Goal: Task Accomplishment & Management: Use online tool/utility

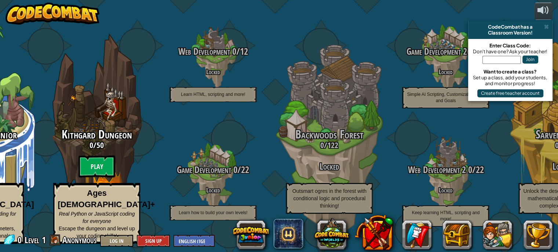
click at [115, 166] on btn "Play" at bounding box center [97, 166] width 37 height 22
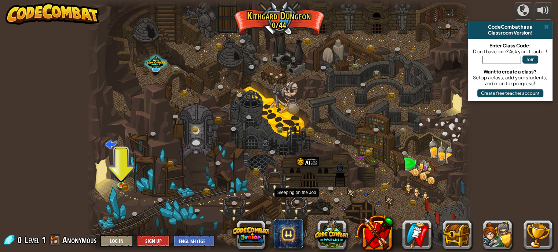
click at [294, 204] on link at bounding box center [298, 202] width 15 height 11
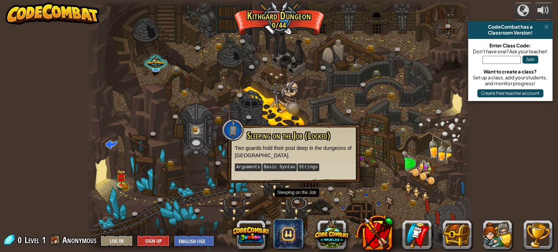
click at [294, 204] on link at bounding box center [298, 202] width 15 height 11
click at [149, 237] on button "Sign Up" at bounding box center [153, 240] width 33 height 12
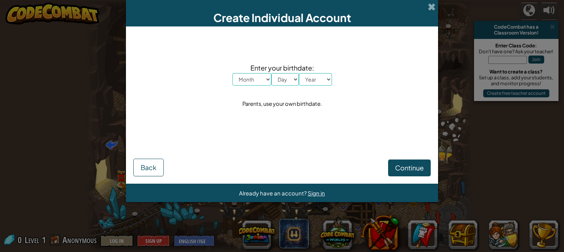
click at [426, 7] on div "Create Individual Account" at bounding box center [282, 13] width 312 height 26
click at [430, 3] on span at bounding box center [431, 7] width 8 height 8
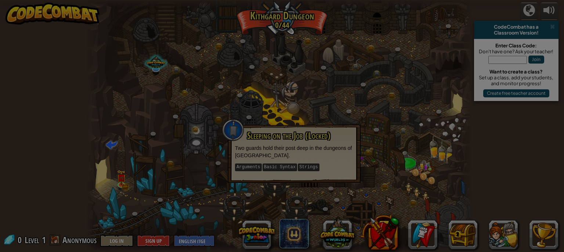
click at [430, 1] on body "powered by CodeCombat has a Classroom Version! Enter Class Code: Don't have one…" at bounding box center [282, 0] width 564 height 1
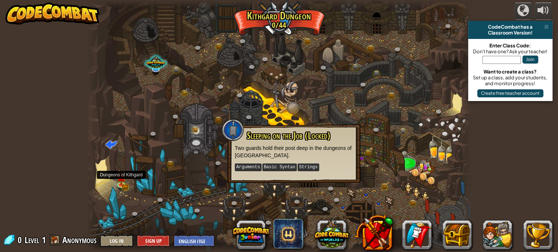
click at [122, 182] on img at bounding box center [121, 177] width 9 height 15
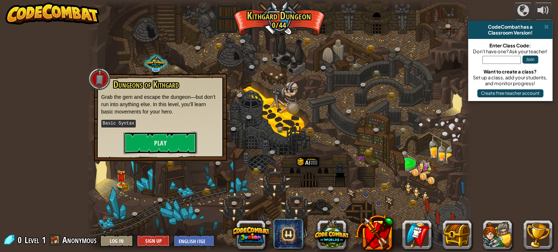
click at [160, 148] on button "Play" at bounding box center [160, 143] width 73 height 22
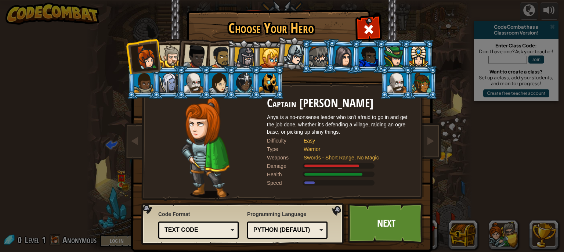
click at [172, 57] on div at bounding box center [170, 56] width 22 height 22
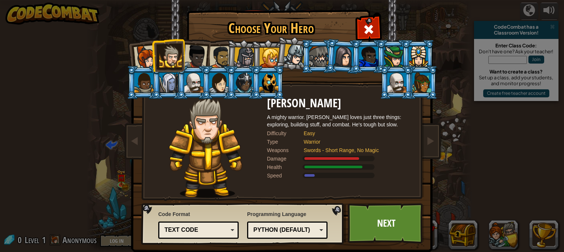
click at [152, 62] on li at bounding box center [168, 55] width 33 height 33
click at [192, 54] on div at bounding box center [195, 56] width 24 height 24
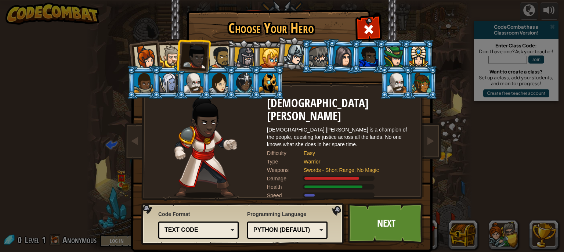
click at [154, 56] on li at bounding box center [143, 56] width 36 height 36
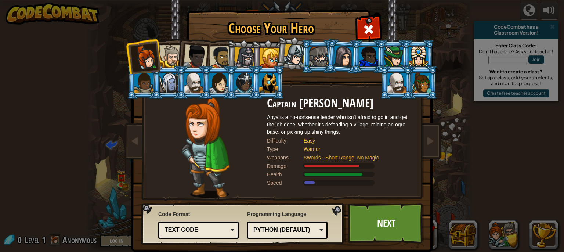
click at [141, 55] on div at bounding box center [146, 57] width 24 height 24
click at [341, 55] on div at bounding box center [343, 56] width 21 height 21
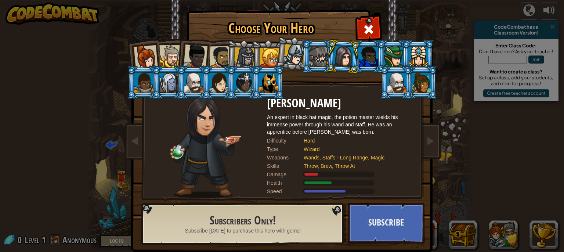
click at [215, 76] on div at bounding box center [218, 83] width 19 height 20
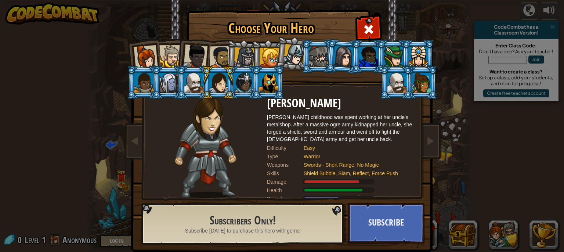
click at [136, 58] on div at bounding box center [146, 57] width 24 height 24
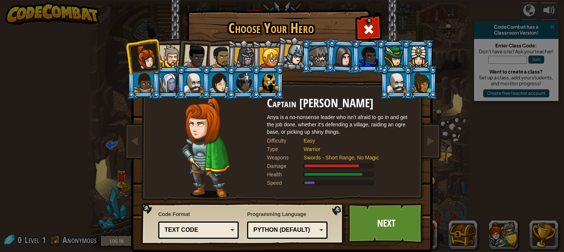
click at [376, 219] on link "Next" at bounding box center [385, 223] width 77 height 40
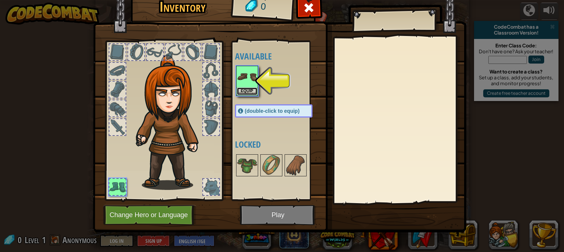
click at [246, 90] on button "Equip" at bounding box center [247, 91] width 21 height 8
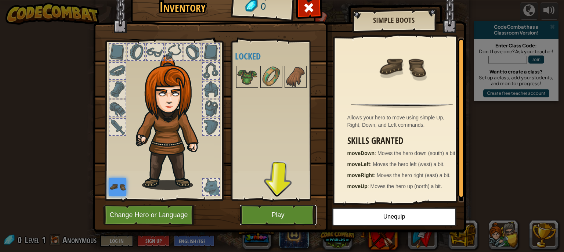
click at [284, 219] on button "Play" at bounding box center [278, 215] width 77 height 20
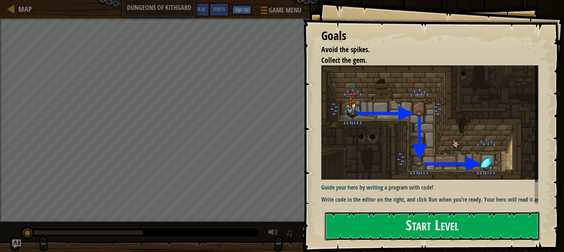
click at [453, 233] on button "Start Level" at bounding box center [431, 225] width 215 height 29
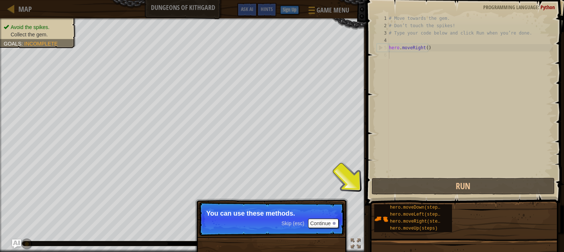
click at [394, 52] on div "# Move towards the gem. # Don’t touch the spikes! # Type your code below and cl…" at bounding box center [469, 103] width 165 height 176
type textarea "g"
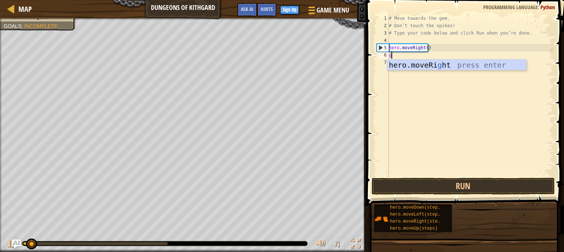
scroll to position [3, 0]
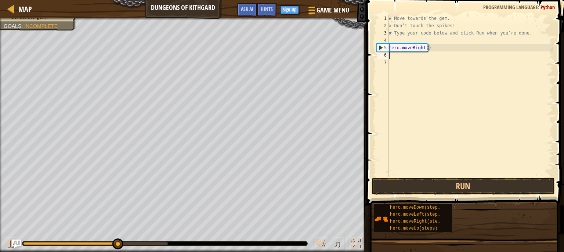
type textarea "h"
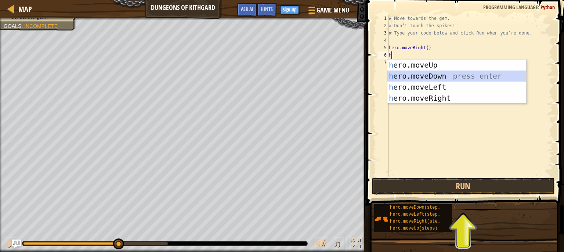
click at [464, 76] on div "h ero.moveUp press enter h ero.moveDown press enter h ero.moveLeft press enter …" at bounding box center [456, 92] width 139 height 66
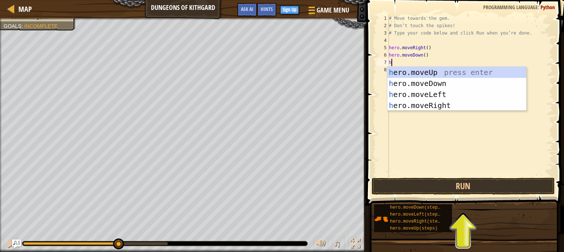
type textarea "h"
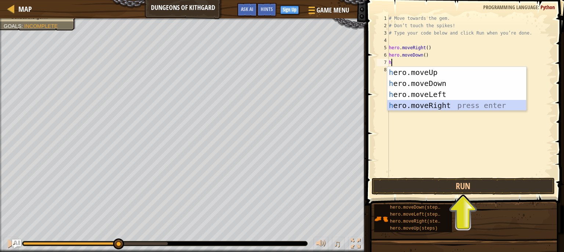
click at [491, 107] on div "h ero.moveUp press enter h ero.moveDown press enter h ero.moveLeft press enter …" at bounding box center [456, 100] width 139 height 66
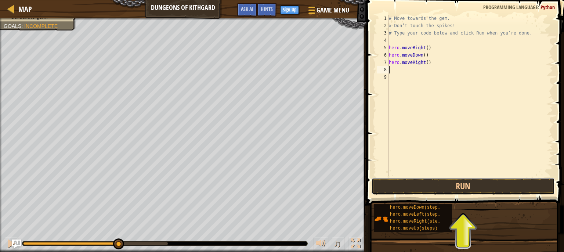
click at [544, 188] on button "Run" at bounding box center [462, 186] width 183 height 17
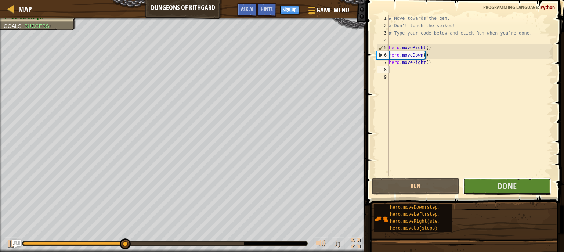
click at [544, 188] on button "Done" at bounding box center [507, 186] width 88 height 17
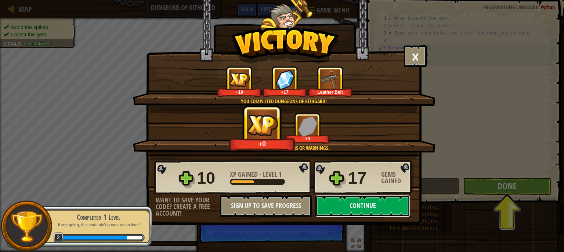
click at [378, 205] on button "Continue" at bounding box center [362, 206] width 95 height 22
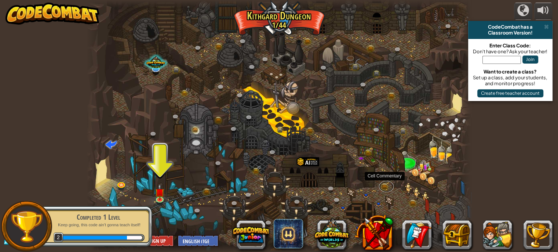
click at [390, 189] on link at bounding box center [386, 186] width 15 height 11
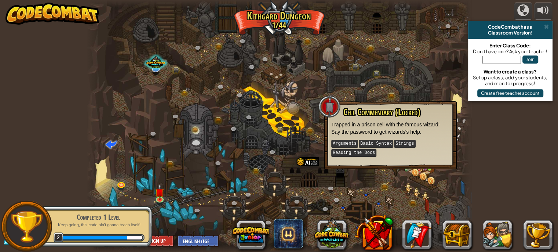
click at [391, 176] on div at bounding box center [279, 126] width 385 height 252
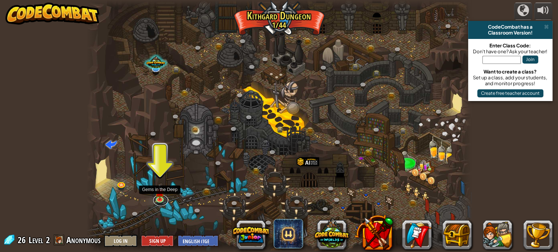
click at [163, 199] on link at bounding box center [160, 200] width 15 height 11
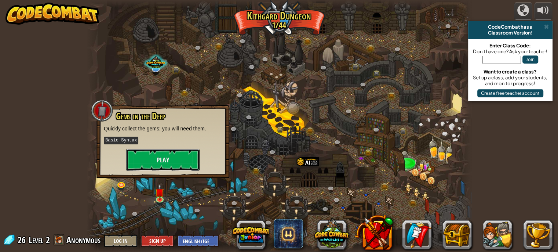
click at [187, 153] on button "Play" at bounding box center [162, 160] width 73 height 22
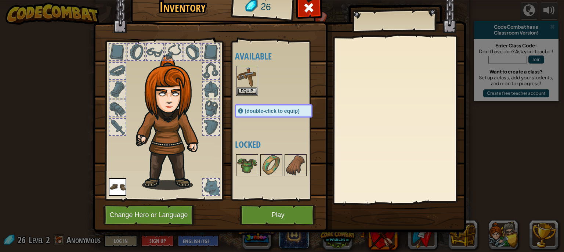
click at [247, 85] on img at bounding box center [247, 76] width 21 height 21
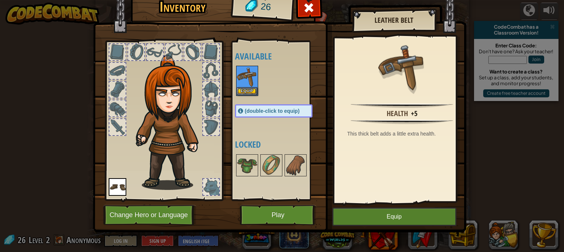
click at [247, 85] on img at bounding box center [247, 76] width 21 height 21
click at [414, 217] on button "Equip" at bounding box center [394, 216] width 124 height 18
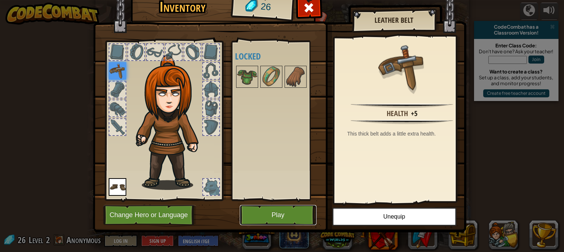
click at [277, 213] on button "Play" at bounding box center [278, 215] width 77 height 20
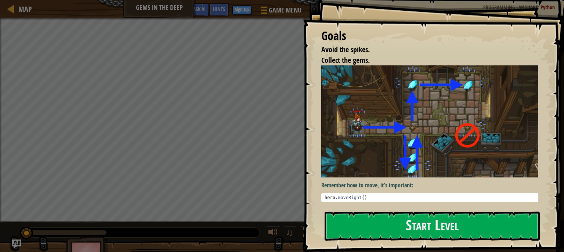
click at [454, 234] on button "Start Level" at bounding box center [431, 225] width 215 height 29
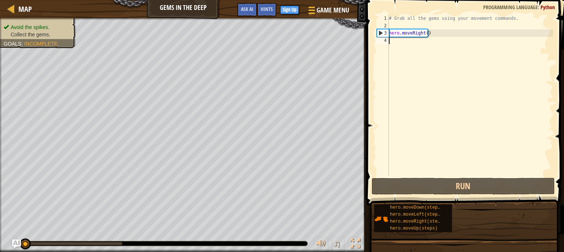
type textarea "h"
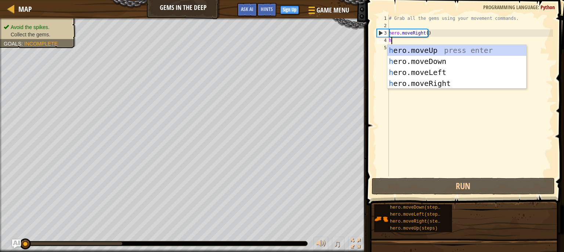
scroll to position [3, 0]
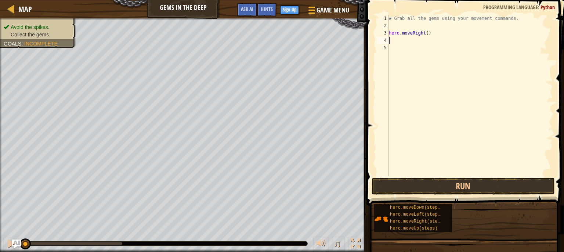
type textarea "h"
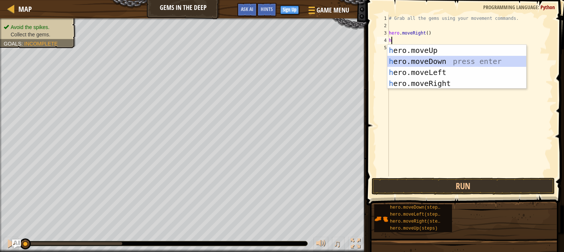
click at [407, 61] on div "h ero.moveUp press enter h ero.moveDown press enter h ero.moveLeft press enter …" at bounding box center [456, 78] width 139 height 66
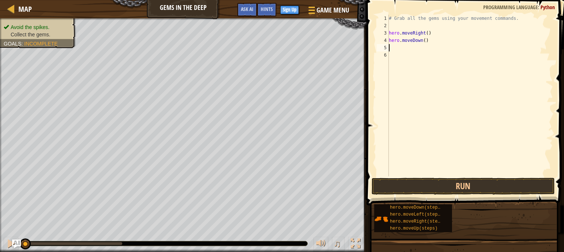
type textarea "h"
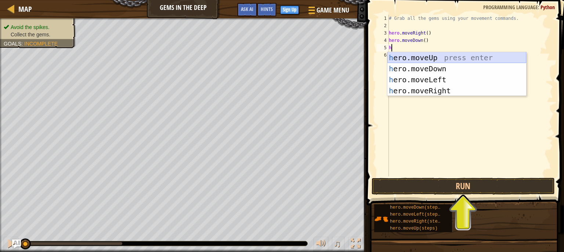
click at [414, 54] on div "h ero.moveUp press enter h ero.moveDown press enter h ero.moveLeft press enter …" at bounding box center [456, 85] width 139 height 66
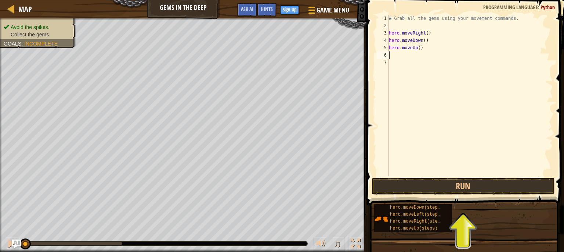
type textarea "h"
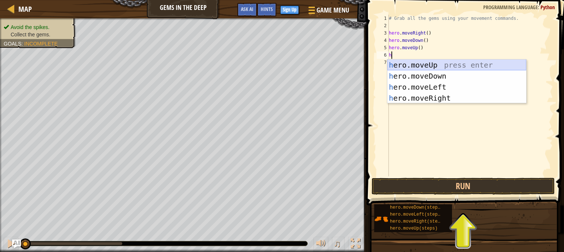
click at [430, 65] on div "h ero.moveUp press enter h ero.moveDown press enter h ero.moveLeft press enter …" at bounding box center [456, 92] width 139 height 66
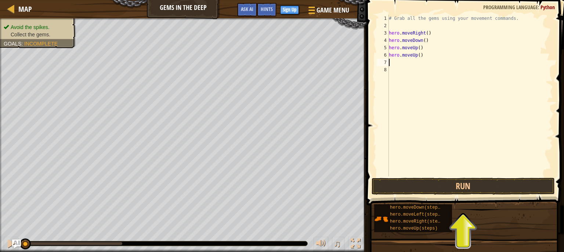
type textarea "h"
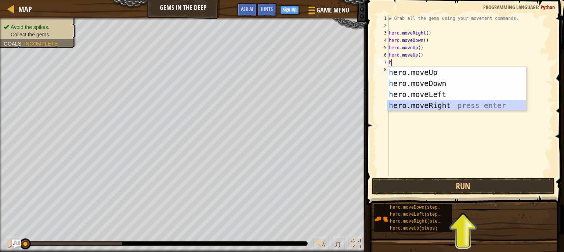
click at [459, 104] on div "h ero.moveUp press enter h ero.moveDown press enter h ero.moveLeft press enter …" at bounding box center [456, 100] width 139 height 66
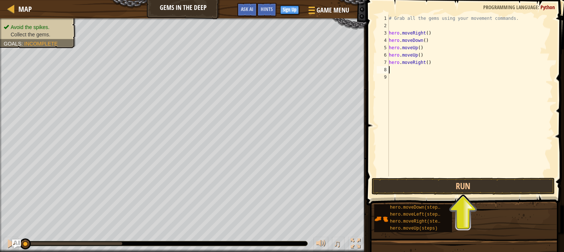
type textarea "h"
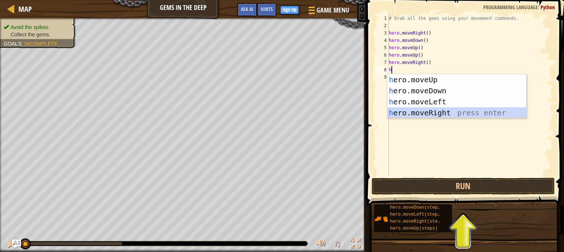
click at [464, 113] on div "h ero.moveUp press enter h ero.moveDown press enter h ero.moveLeft press enter …" at bounding box center [456, 107] width 139 height 66
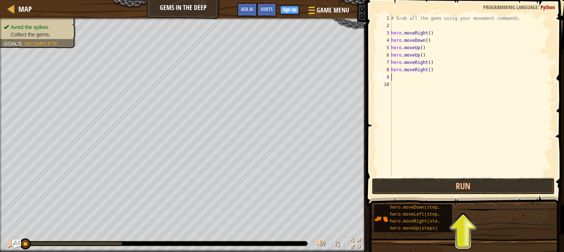
click at [487, 192] on button "Run" at bounding box center [462, 186] width 183 height 17
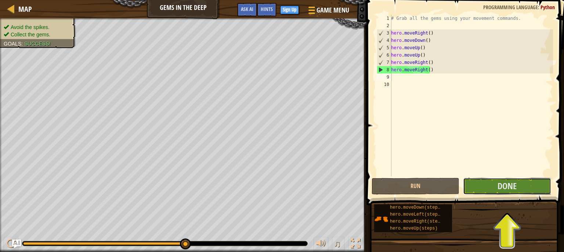
click at [487, 184] on button "Done" at bounding box center [507, 186] width 88 height 17
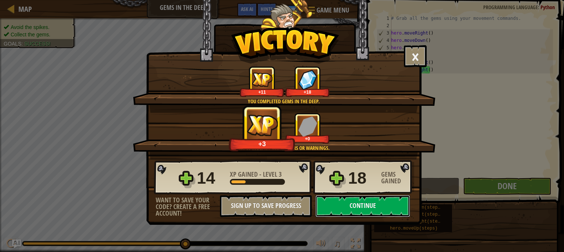
click at [389, 199] on button "Continue" at bounding box center [362, 206] width 95 height 22
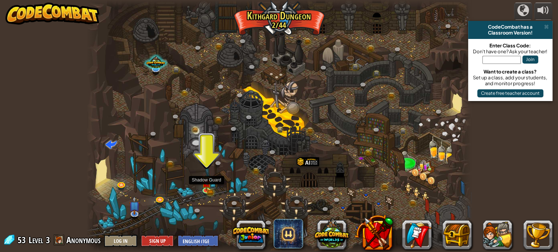
click at [204, 187] on img at bounding box center [206, 182] width 9 height 15
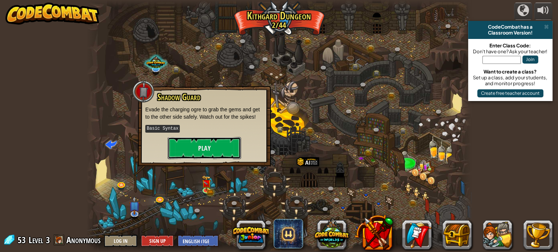
click at [226, 144] on button "Play" at bounding box center [204, 148] width 73 height 22
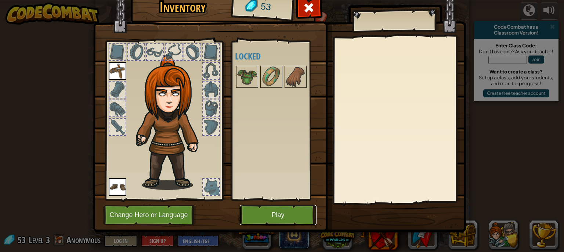
click at [284, 207] on button "Play" at bounding box center [278, 215] width 77 height 20
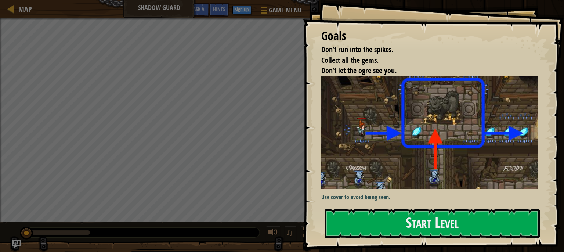
click at [436, 238] on div "Start Level" at bounding box center [431, 223] width 215 height 29
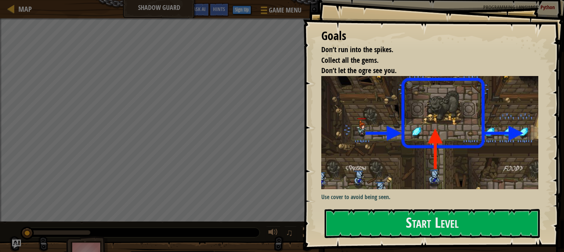
click at [434, 231] on button "Start Level" at bounding box center [431, 223] width 215 height 29
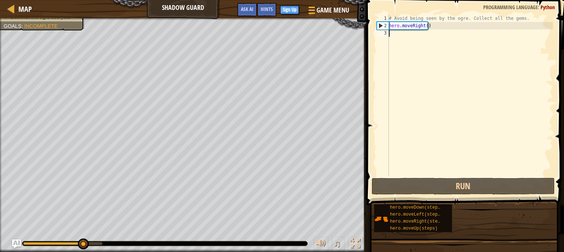
type textarea "h"
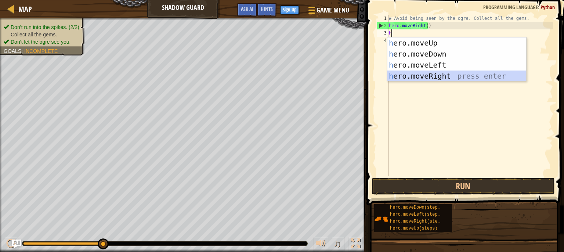
click at [428, 76] on div "h ero.moveUp press enter h ero.moveDown press enter h ero.moveLeft press enter …" at bounding box center [456, 70] width 139 height 66
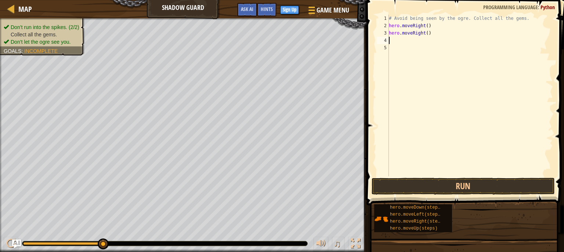
type textarea "h"
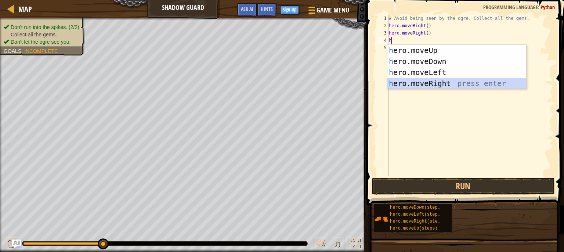
click at [451, 81] on div "h ero.moveUp press enter h ero.moveDown press enter h ero.moveLeft press enter …" at bounding box center [456, 78] width 139 height 66
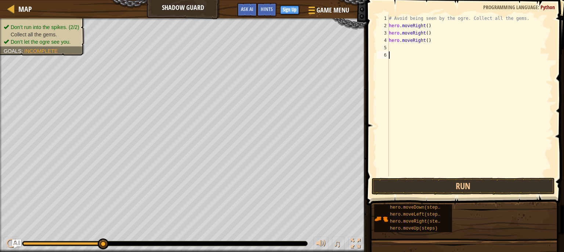
click at [492, 172] on div "# Avoid being seen by the ogre. Collect all the gems. hero . moveRight ( ) hero…" at bounding box center [469, 103] width 165 height 176
click at [496, 181] on button "Run" at bounding box center [462, 186] width 183 height 17
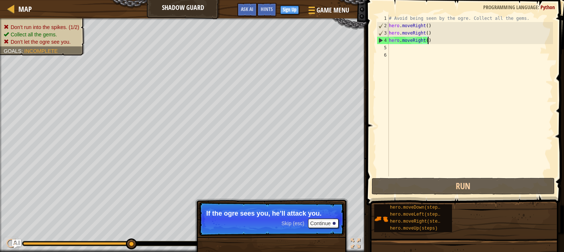
click at [433, 41] on div "# Avoid being seen by the ogre. Collect all the gems. hero . moveRight ( ) hero…" at bounding box center [469, 103] width 165 height 176
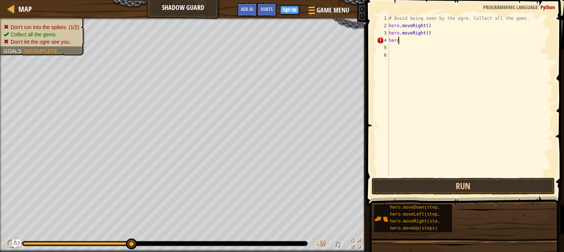
type textarea "h"
click at [431, 34] on div "# Avoid being seen by the ogre. Collect all the gems. hero . moveRight ( ) hero…" at bounding box center [469, 103] width 165 height 176
type textarea "hero.m"
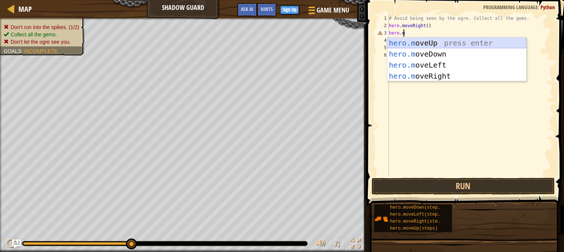
click at [471, 44] on div "hero.m oveUp press enter hero.m oveDown press enter hero.m oveLeft press enter …" at bounding box center [456, 70] width 139 height 66
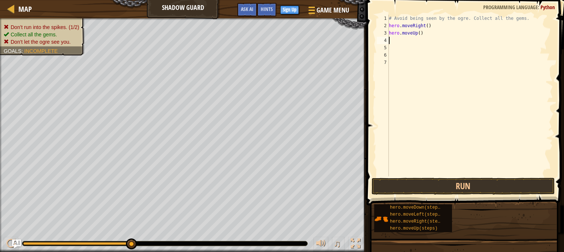
scroll to position [3, 0]
type textarea "h"
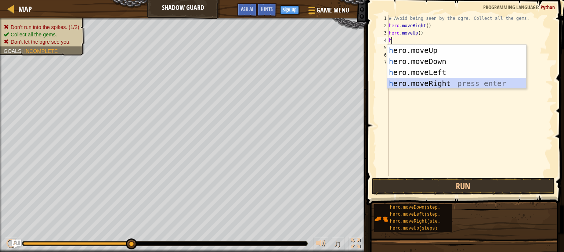
click at [441, 80] on div "h ero.moveUp press enter h ero.moveDown press enter h ero.moveLeft press enter …" at bounding box center [456, 78] width 139 height 66
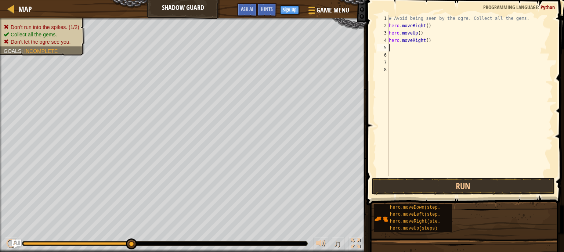
type textarea "h"
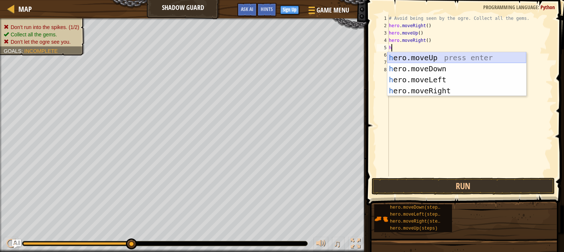
click at [429, 62] on div "h ero.moveUp press enter h ero.moveDown press enter h ero.moveLeft press enter …" at bounding box center [456, 85] width 139 height 66
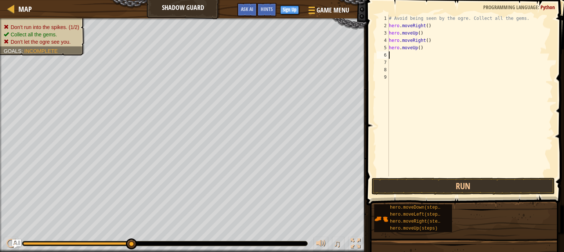
type textarea "h"
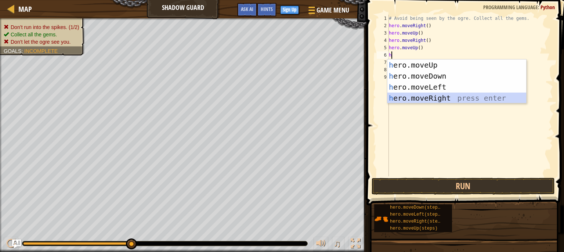
click at [457, 98] on div "h ero.moveUp press enter h ero.moveDown press enter h ero.moveLeft press enter …" at bounding box center [456, 92] width 139 height 66
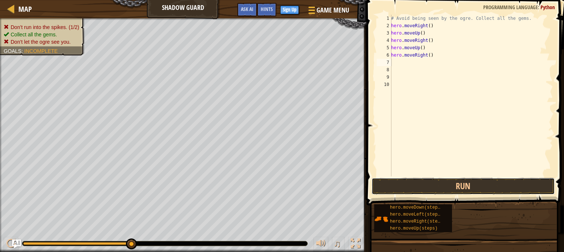
click at [505, 187] on button "Run" at bounding box center [462, 186] width 183 height 17
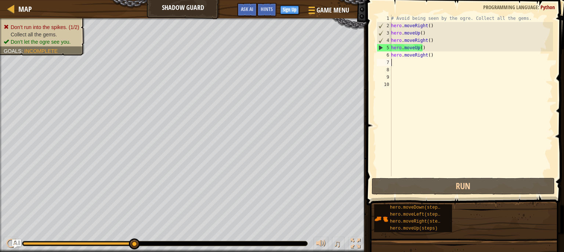
click at [442, 49] on div "# Avoid being seen by the ogre. Collect all the gems. hero . moveRight ( ) hero…" at bounding box center [470, 103] width 163 height 176
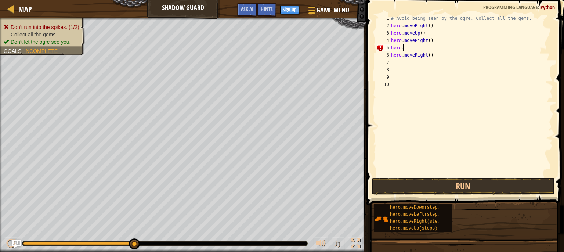
type textarea "h"
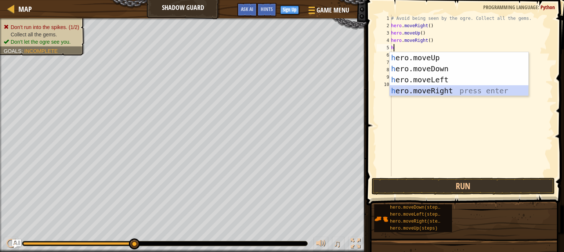
click at [459, 92] on div "h ero.moveUp press enter h ero.moveDown press enter h ero.moveLeft press enter …" at bounding box center [458, 85] width 139 height 66
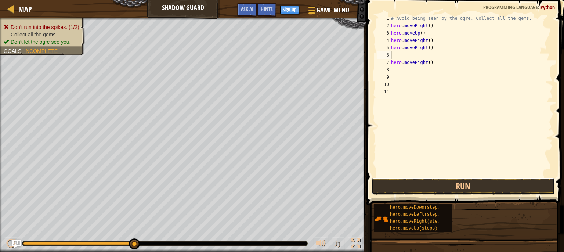
click at [503, 182] on button "Run" at bounding box center [462, 186] width 183 height 17
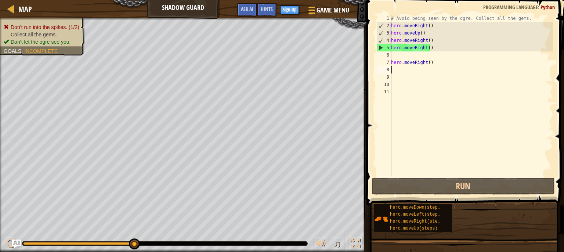
click at [437, 72] on div "# Avoid being seen by the ogre. Collect all the gems. hero . moveRight ( ) hero…" at bounding box center [470, 103] width 163 height 176
click at [431, 61] on div "# Avoid being seen by the ogre. Collect all the gems. hero . moveRight ( ) hero…" at bounding box center [470, 103] width 163 height 176
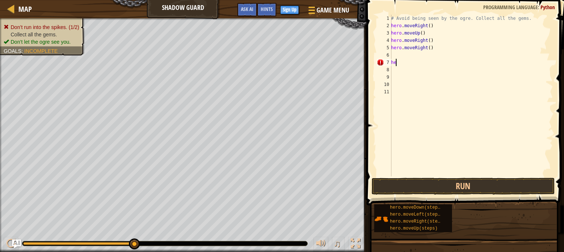
type textarea "h"
click at [431, 51] on div "# Avoid being seen by the ogre. Collect all the gems. hero . moveRight ( ) hero…" at bounding box center [470, 103] width 163 height 176
type textarea "h"
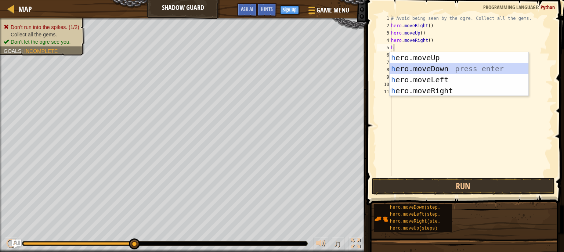
click at [443, 68] on div "h ero.moveUp press enter h ero.moveDown press enter h ero.moveLeft press enter …" at bounding box center [458, 85] width 139 height 66
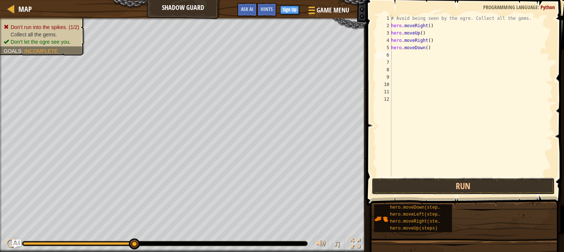
click at [496, 182] on button "Run" at bounding box center [462, 186] width 183 height 17
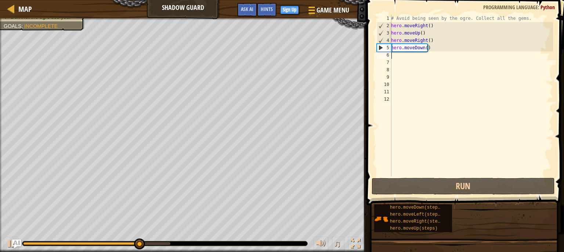
type textarea "h"
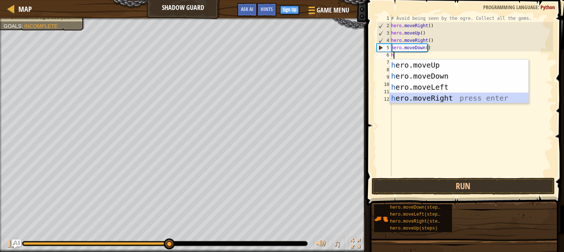
click at [483, 96] on div "h ero.moveUp press enter h ero.moveDown press enter h ero.moveLeft press enter …" at bounding box center [458, 92] width 139 height 66
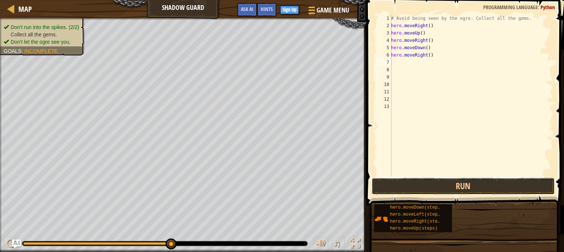
click at [503, 181] on button "Run" at bounding box center [462, 186] width 183 height 17
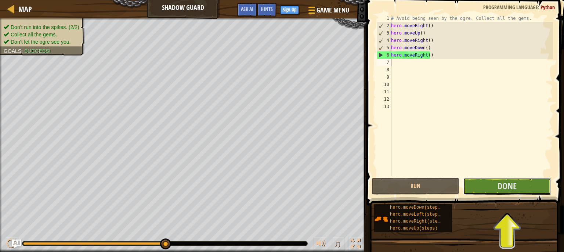
click at [503, 191] on span "Done" at bounding box center [506, 186] width 19 height 12
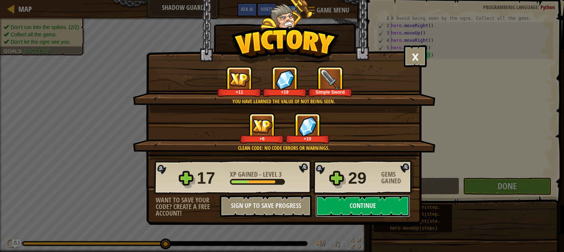
click at [385, 201] on button "Continue" at bounding box center [362, 206] width 95 height 22
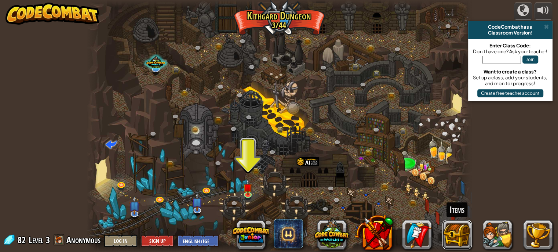
click at [465, 230] on button at bounding box center [457, 234] width 29 height 29
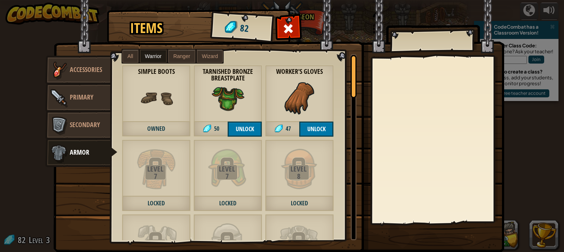
click at [229, 103] on img at bounding box center [227, 97] width 33 height 33
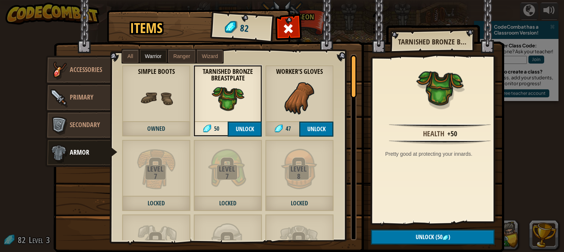
click at [315, 85] on div "Worker's Gloves 47 Unlock" at bounding box center [299, 101] width 69 height 72
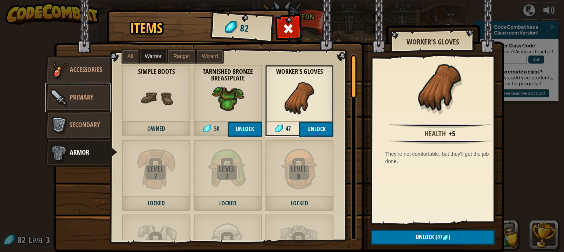
click at [85, 90] on link "Primary" at bounding box center [77, 97] width 65 height 29
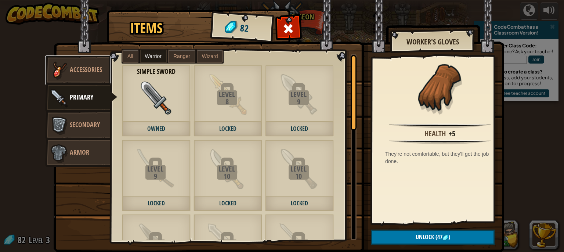
click at [87, 76] on link "Accessories" at bounding box center [77, 69] width 65 height 29
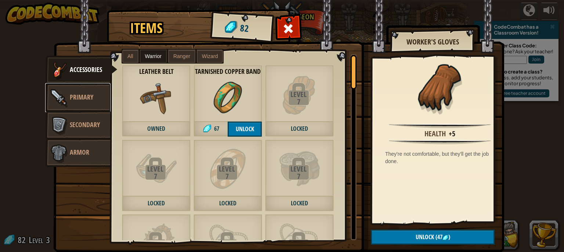
click at [74, 100] on span "Primary" at bounding box center [81, 96] width 23 height 9
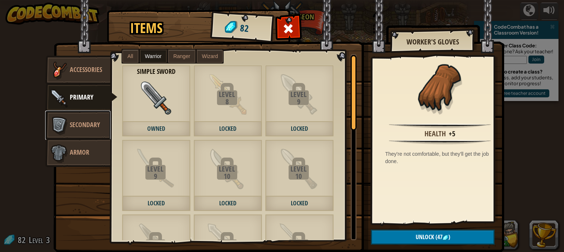
click at [70, 120] on span "Secondary" at bounding box center [85, 124] width 30 height 9
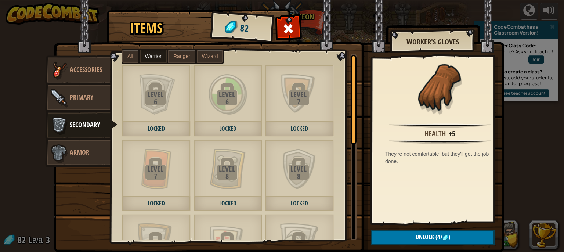
click at [183, 56] on span "Ranger" at bounding box center [181, 56] width 17 height 6
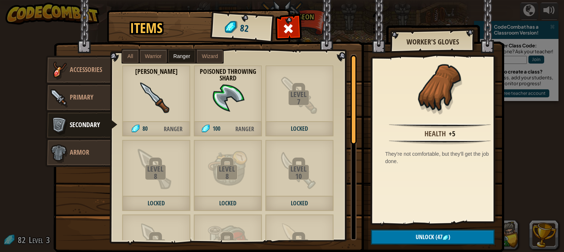
click at [161, 73] on strong "[PERSON_NAME]" at bounding box center [156, 72] width 69 height 8
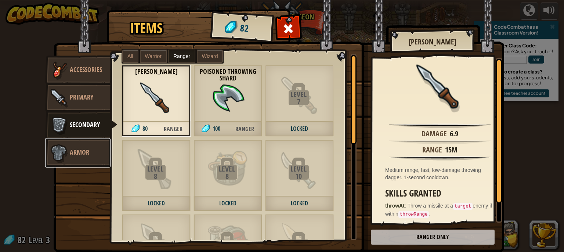
click at [76, 152] on span "Armor" at bounding box center [79, 152] width 19 height 9
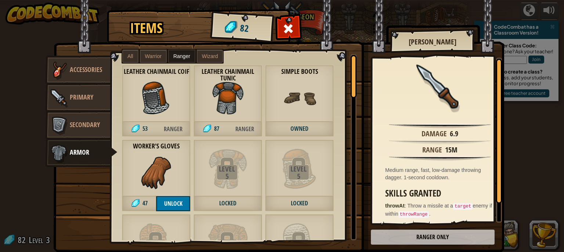
click at [244, 93] on div "Leather Chainmail Tunic 87 Ranger" at bounding box center [227, 101] width 69 height 72
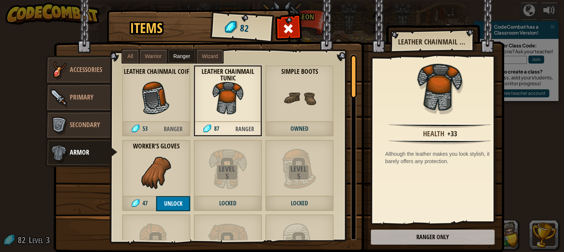
click at [150, 109] on img at bounding box center [156, 97] width 33 height 33
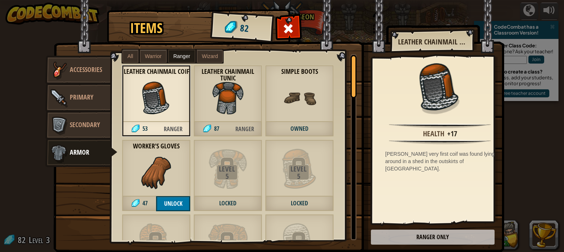
click at [298, 88] on img at bounding box center [299, 97] width 33 height 33
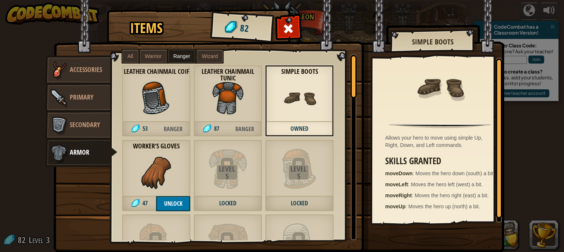
click at [163, 176] on img at bounding box center [156, 172] width 33 height 33
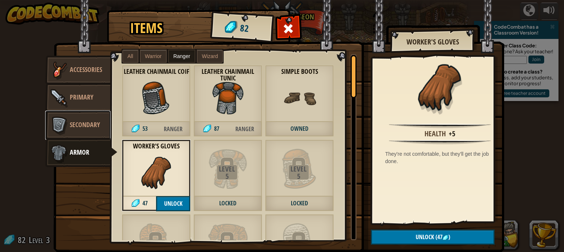
click at [70, 127] on span "Secondary" at bounding box center [85, 124] width 30 height 9
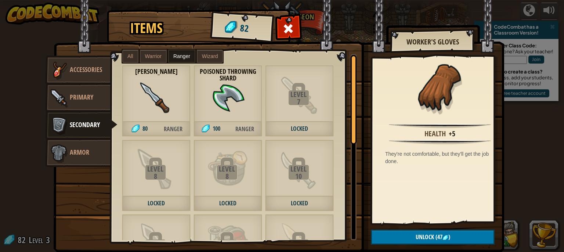
click at [183, 93] on div "Crude Dagger 80 Ranger" at bounding box center [156, 101] width 69 height 72
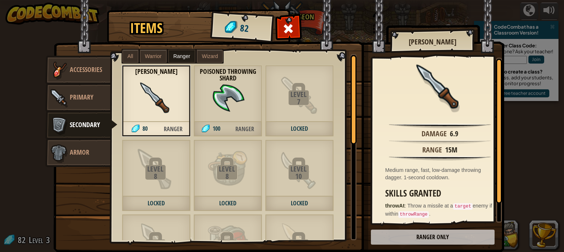
click at [226, 99] on img at bounding box center [227, 97] width 33 height 33
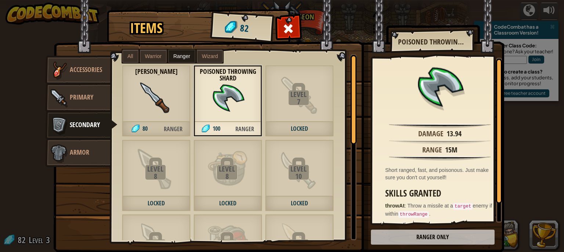
click at [167, 100] on img at bounding box center [156, 97] width 33 height 33
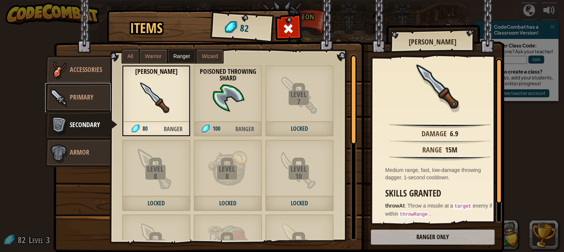
click at [51, 92] on img at bounding box center [59, 98] width 22 height 22
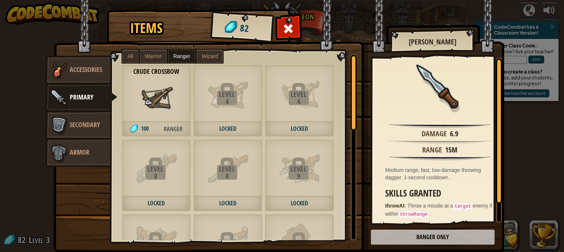
click at [141, 86] on img at bounding box center [156, 97] width 33 height 33
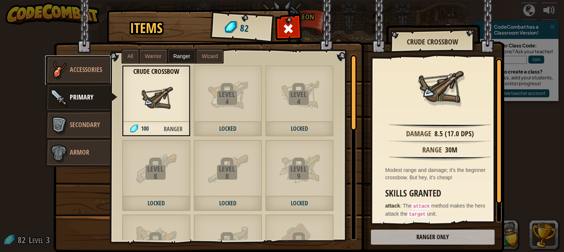
click at [92, 77] on link "Accessories" at bounding box center [77, 69] width 65 height 29
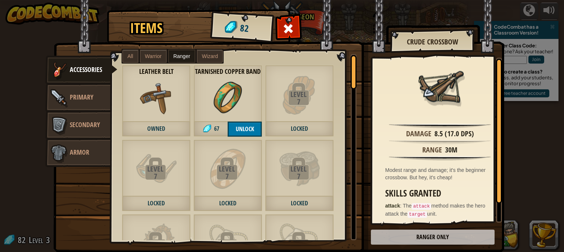
click at [148, 51] on label "Warrior" at bounding box center [153, 56] width 27 height 13
click at [127, 56] on span "All" at bounding box center [130, 56] width 6 height 6
click at [289, 21] on div at bounding box center [288, 30] width 23 height 23
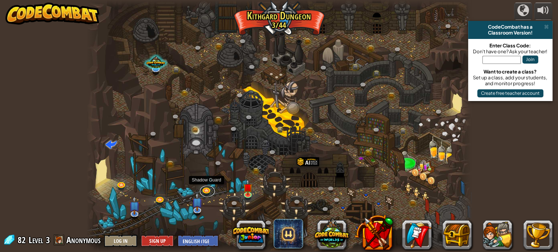
click at [205, 186] on link at bounding box center [207, 190] width 15 height 11
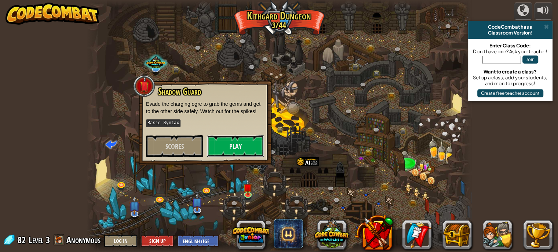
click at [237, 150] on button "Play" at bounding box center [235, 146] width 57 height 22
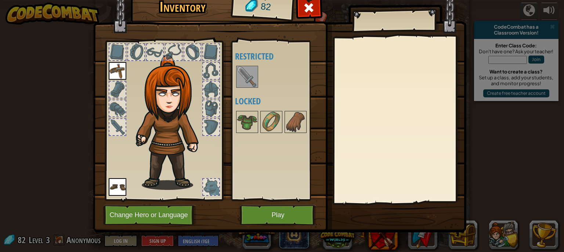
click at [307, 9] on span at bounding box center [309, 8] width 12 height 12
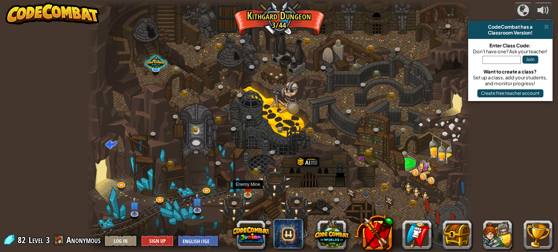
click at [246, 183] on img at bounding box center [247, 187] width 9 height 16
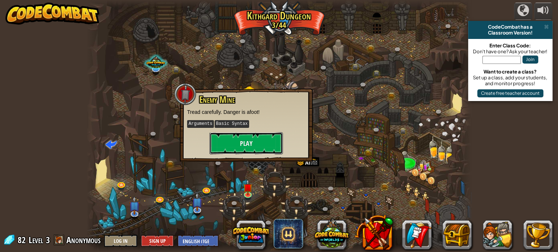
click at [250, 136] on button "Play" at bounding box center [246, 143] width 73 height 22
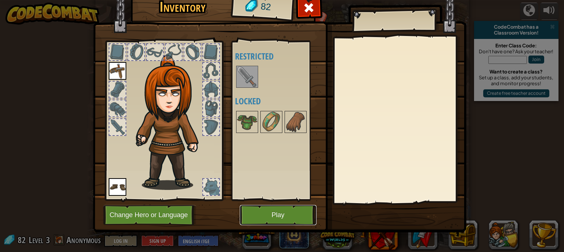
click at [285, 207] on button "Play" at bounding box center [278, 215] width 77 height 20
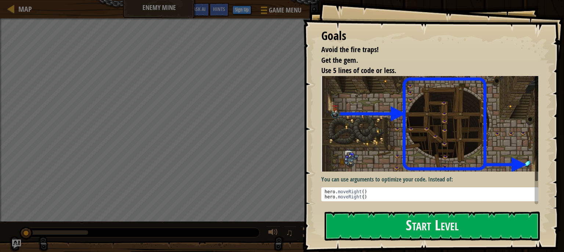
drag, startPoint x: 311, startPoint y: 149, endPoint x: 425, endPoint y: 227, distance: 137.9
click at [425, 227] on div "Goals Avoid the fire traps! Get the gem. Use 5 lines of code or less. You can u…" at bounding box center [433, 126] width 261 height 252
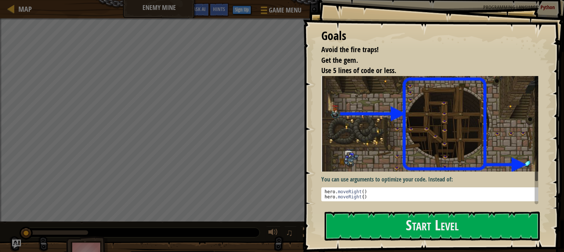
click at [425, 227] on button "Start Level" at bounding box center [431, 225] width 215 height 29
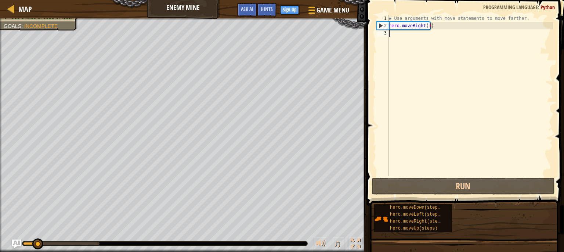
type textarea "h"
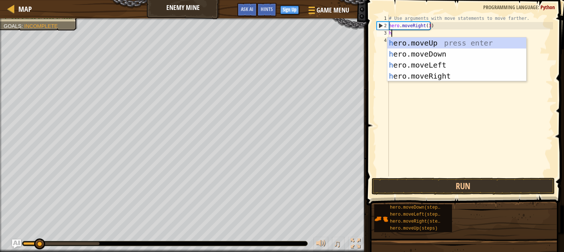
scroll to position [3, 0]
click at [413, 42] on div "h ero.moveUp press enter h ero.moveDown press enter h ero.moveLeft press enter …" at bounding box center [456, 70] width 139 height 66
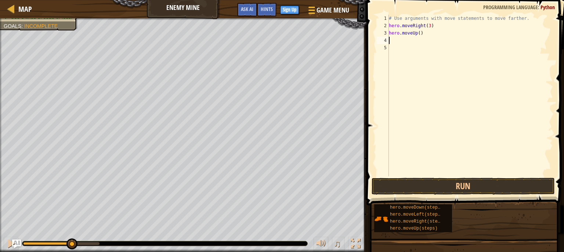
type textarea "h"
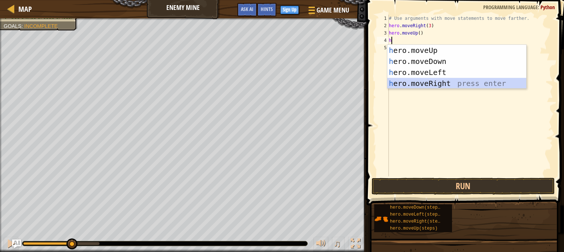
click at [480, 81] on div "h ero.moveUp press enter h ero.moveDown press enter h ero.moveLeft press enter …" at bounding box center [456, 78] width 139 height 66
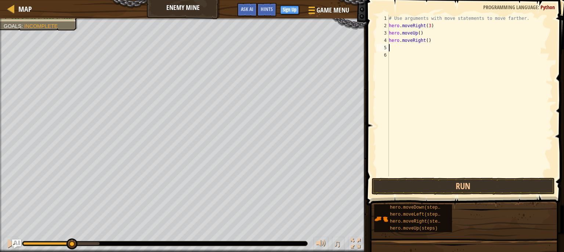
type textarea "h"
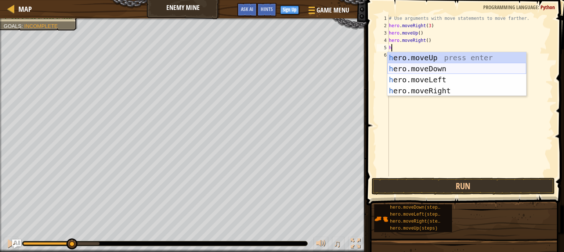
click at [452, 69] on div "h ero.moveUp press enter h ero.moveDown press enter h ero.moveLeft press enter …" at bounding box center [456, 85] width 139 height 66
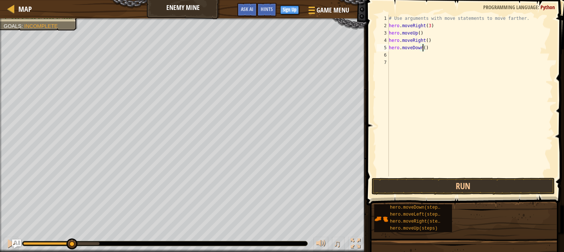
click at [422, 45] on div "# Use arguments with move statements to move farther. hero . moveRight ( 3 ) he…" at bounding box center [469, 103] width 165 height 176
type textarea "hero.moveDown(3)"
click at [499, 187] on button "Run" at bounding box center [462, 186] width 183 height 17
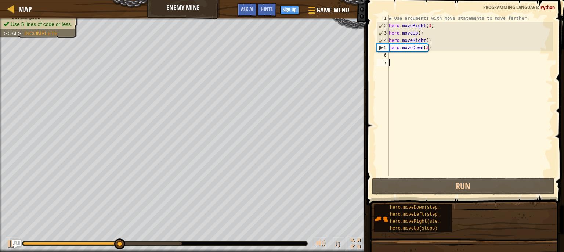
click at [393, 59] on div "# Use arguments with move statements to move farther. hero . moveRight ( 3 ) he…" at bounding box center [469, 103] width 165 height 176
click at [390, 57] on div "# Use arguments with move statements to move farther. hero . moveRight ( 3 ) he…" at bounding box center [469, 103] width 165 height 176
type textarea "h"
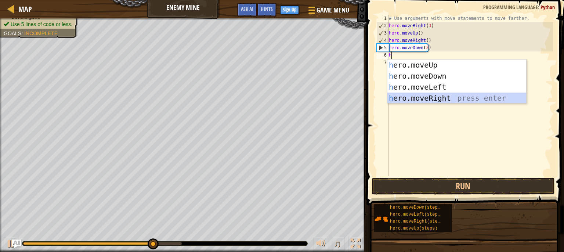
click at [440, 97] on div "h ero.moveUp press enter h ero.moveDown press enter h ero.moveLeft press enter …" at bounding box center [456, 92] width 139 height 66
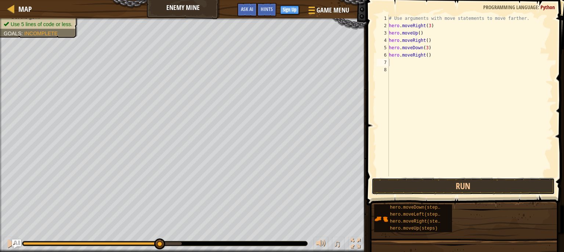
click at [500, 185] on button "Run" at bounding box center [462, 186] width 183 height 17
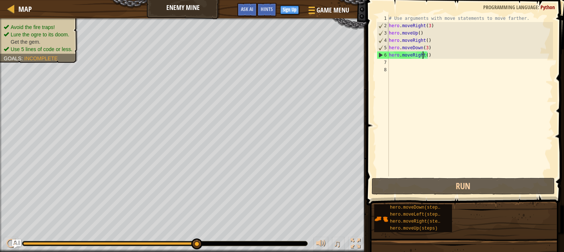
click at [421, 52] on div "# Use arguments with move statements to move farther. hero . moveRight ( 3 ) he…" at bounding box center [469, 103] width 165 height 176
click at [426, 55] on div "# Use arguments with move statements to move farther. hero . moveRight ( 3 ) he…" at bounding box center [469, 103] width 165 height 176
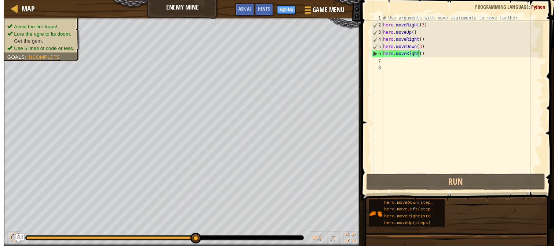
scroll to position [3, 3]
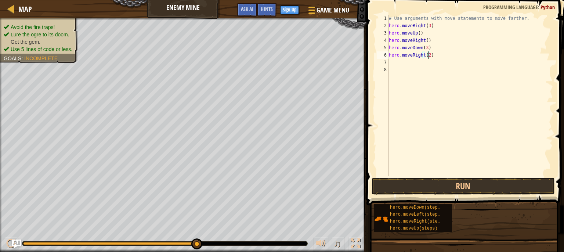
type textarea "hero.moveRight(2)"
click at [440, 191] on button "Run" at bounding box center [462, 186] width 183 height 17
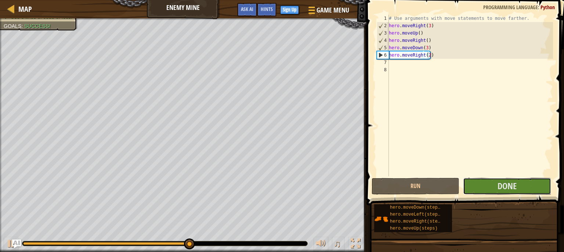
click at [485, 185] on button "Done" at bounding box center [507, 186] width 88 height 17
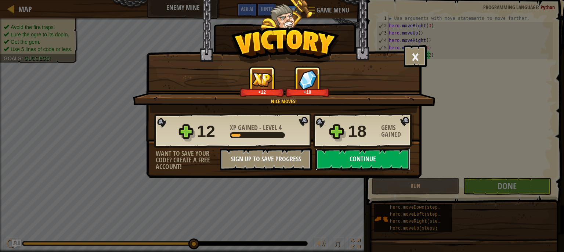
click at [346, 149] on button "Continue" at bounding box center [362, 159] width 95 height 22
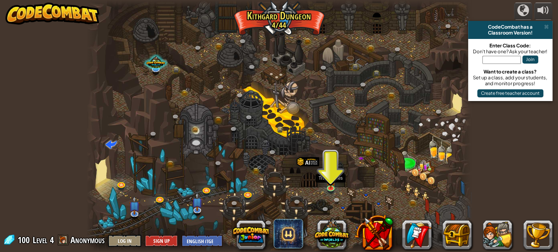
click at [328, 185] on img at bounding box center [330, 180] width 9 height 16
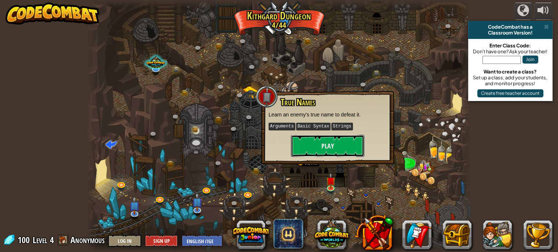
click at [346, 145] on button "Play" at bounding box center [327, 146] width 73 height 22
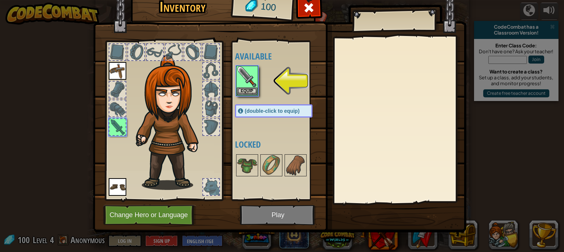
click at [237, 85] on img at bounding box center [247, 76] width 21 height 21
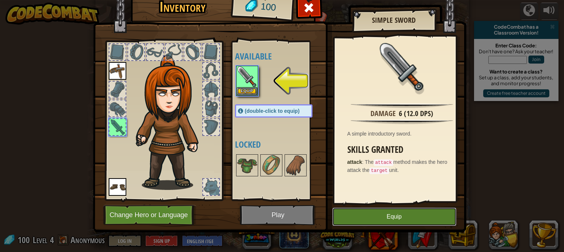
click at [365, 219] on button "Equip" at bounding box center [394, 216] width 124 height 18
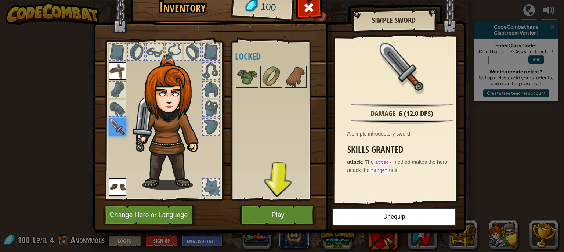
click at [297, 3] on div at bounding box center [308, 9] width 23 height 23
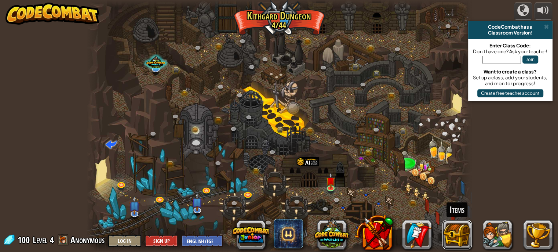
click at [454, 228] on button at bounding box center [457, 234] width 29 height 29
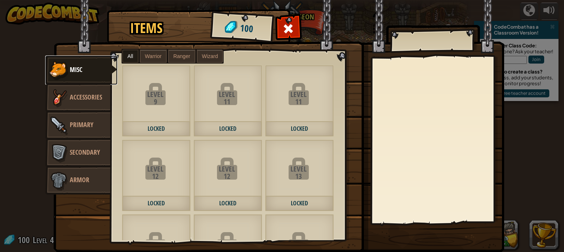
click at [93, 75] on link "Misc" at bounding box center [81, 69] width 72 height 29
click at [92, 88] on link "Accessories" at bounding box center [77, 97] width 65 height 29
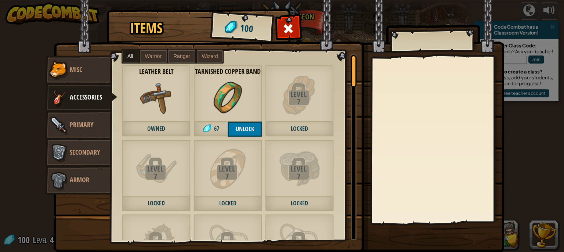
click at [235, 96] on img at bounding box center [227, 97] width 33 height 33
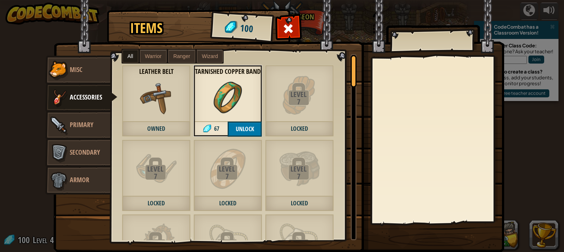
drag, startPoint x: 232, startPoint y: 94, endPoint x: 157, endPoint y: 88, distance: 74.7
click at [157, 88] on div "Leather Belt Owned Tarnished Copper Band 67 Unlock Level 7 Locked Level 7 Locke…" at bounding box center [236, 147] width 251 height 186
click at [157, 88] on img at bounding box center [156, 97] width 33 height 33
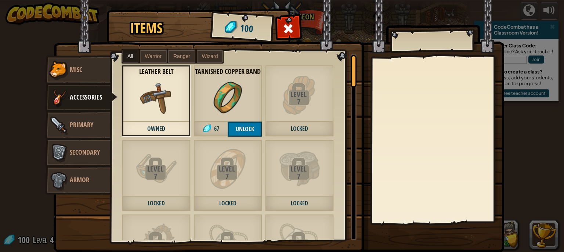
drag, startPoint x: 157, startPoint y: 88, endPoint x: 201, endPoint y: 91, distance: 43.7
click at [201, 91] on div "Leather Belt Owned Tarnished Copper Band 67 Unlock Level 7 Locked Level 7 Locke…" at bounding box center [236, 147] width 251 height 186
drag, startPoint x: 201, startPoint y: 91, endPoint x: 217, endPoint y: 88, distance: 16.8
click at [217, 88] on div "Tarnished Copper Band 67 Unlock" at bounding box center [227, 101] width 69 height 72
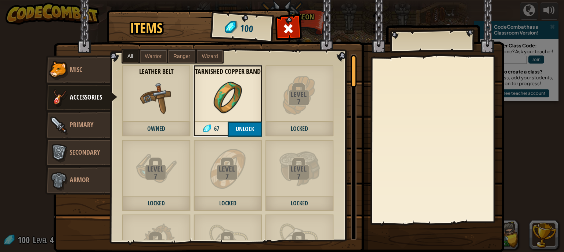
click at [217, 88] on img at bounding box center [227, 97] width 33 height 33
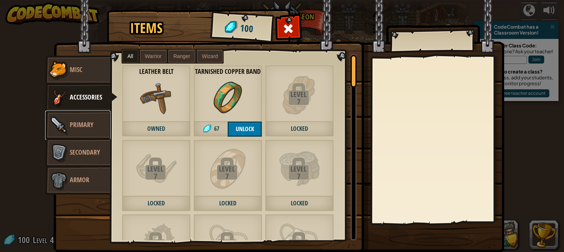
click at [79, 121] on span "Primary" at bounding box center [81, 124] width 23 height 9
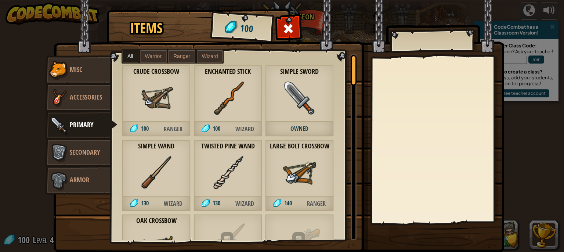
click at [180, 104] on div "Crude Crossbow 100 Ranger" at bounding box center [156, 101] width 69 height 72
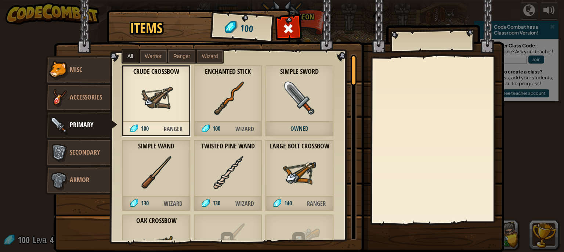
click at [227, 83] on img at bounding box center [227, 97] width 33 height 33
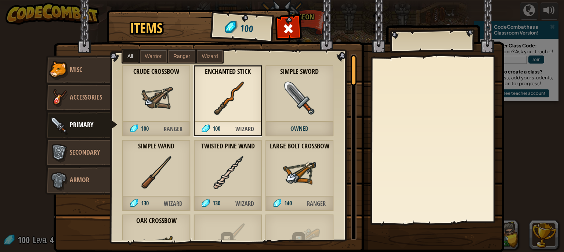
click at [286, 21] on div at bounding box center [288, 30] width 23 height 23
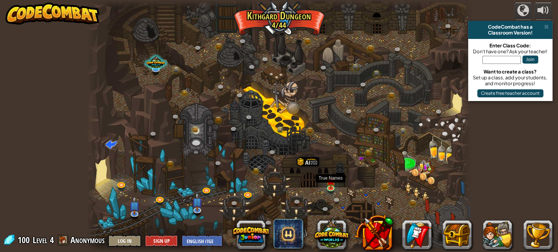
click at [327, 178] on img at bounding box center [330, 180] width 9 height 16
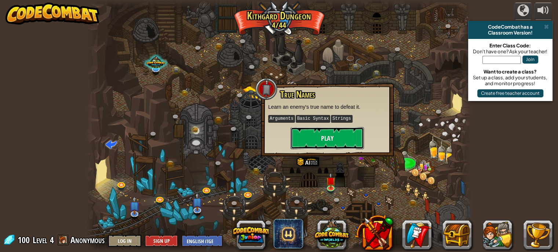
click at [342, 142] on button "Play" at bounding box center [327, 138] width 73 height 22
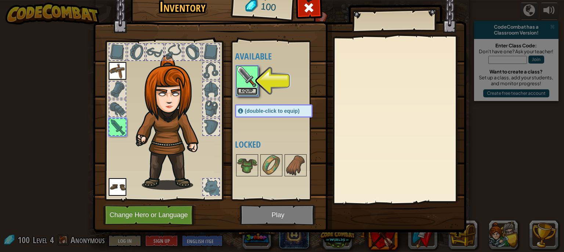
click at [252, 92] on button "Equip" at bounding box center [247, 91] width 21 height 8
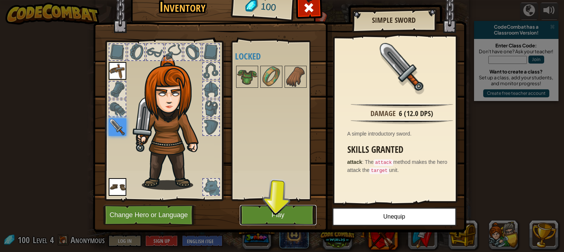
click at [272, 216] on button "Play" at bounding box center [278, 215] width 77 height 20
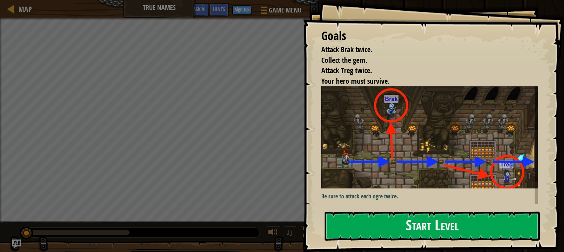
click at [361, 226] on button "Start Level" at bounding box center [431, 225] width 215 height 29
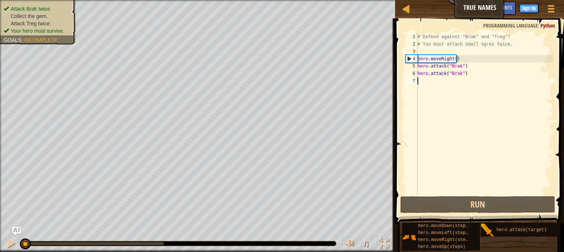
type textarea "h"
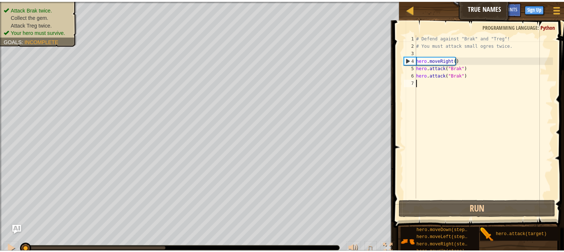
scroll to position [3, 0]
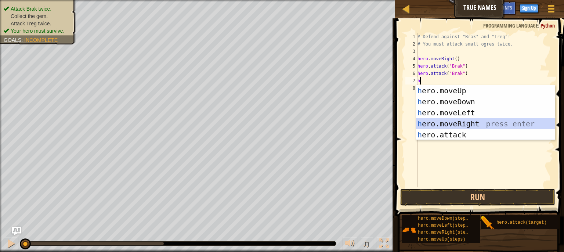
click at [505, 122] on div "h ero.moveUp press enter h ero.moveDown press enter h ero.moveLeft press enter …" at bounding box center [485, 123] width 139 height 77
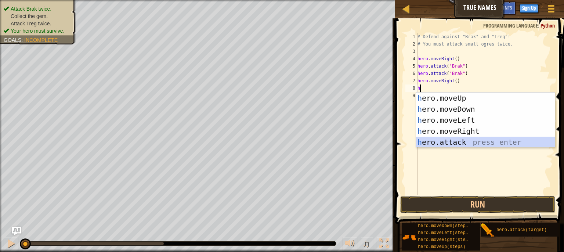
click at [491, 141] on div "h ero.moveUp press enter h ero.moveDown press enter h ero.moveLeft press enter …" at bounding box center [485, 130] width 139 height 77
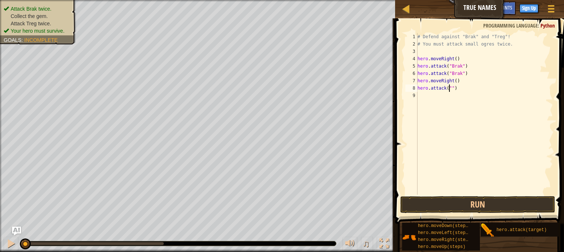
scroll to position [3, 3]
click at [0, 228] on div at bounding box center [1, 131] width 2 height 263
click at [451, 90] on div "# Defend against "Brak" and "Treg"! # You must attack small ogres twice. hero .…" at bounding box center [484, 121] width 137 height 176
type textarea "hero.attack("Treg")"
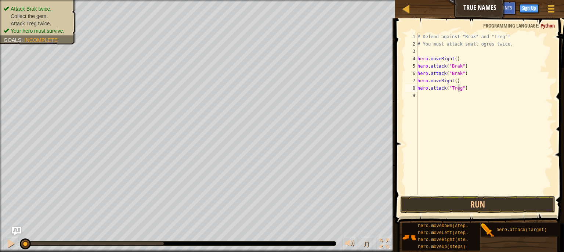
scroll to position [3, 0]
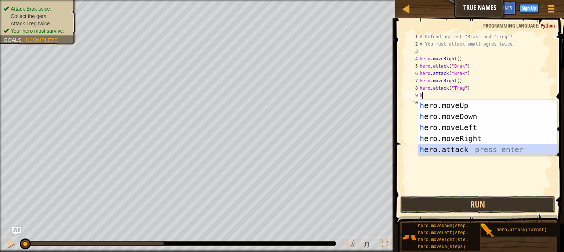
click at [479, 148] on div "h ero.moveUp press enter h ero.moveDown press enter h ero.moveLeft press enter …" at bounding box center [487, 138] width 139 height 77
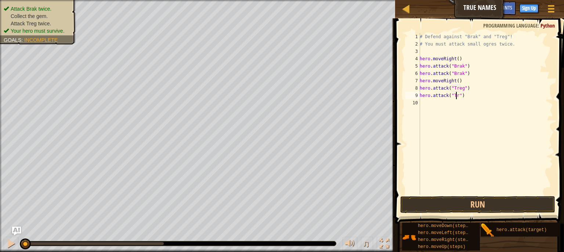
scroll to position [3, 3]
type textarea "hero.attack("Treg")"
type textarea "h"
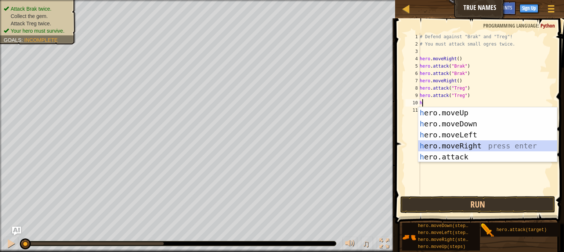
click at [491, 145] on div "h ero.moveUp press enter h ero.moveDown press enter h ero.moveLeft press enter …" at bounding box center [487, 145] width 139 height 77
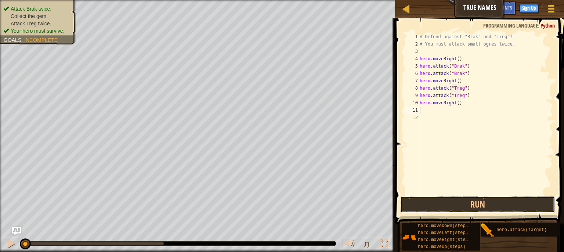
click at [495, 207] on button "Run" at bounding box center [477, 204] width 155 height 17
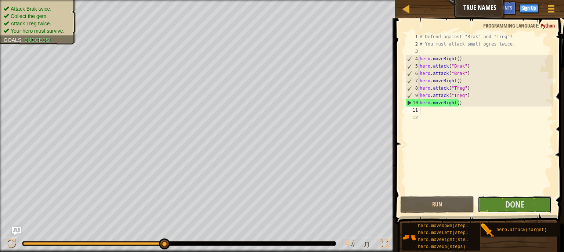
click at [494, 206] on button "Done" at bounding box center [514, 204] width 74 height 17
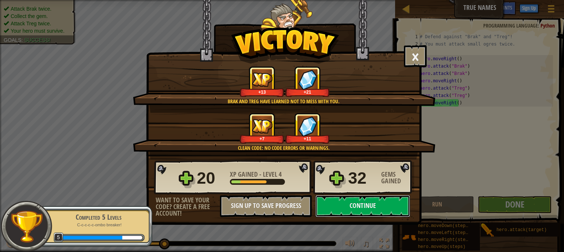
click at [384, 207] on button "Continue" at bounding box center [362, 206] width 95 height 22
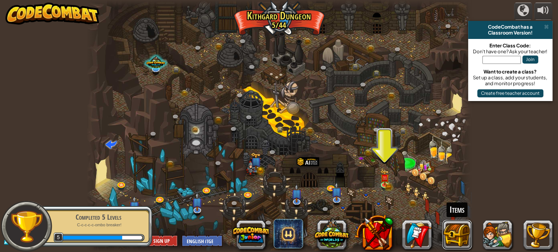
click at [450, 237] on button at bounding box center [457, 234] width 29 height 29
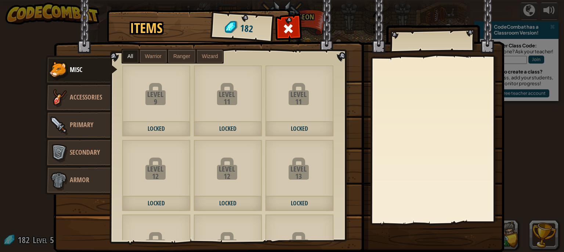
click at [277, 31] on div at bounding box center [288, 30] width 23 height 23
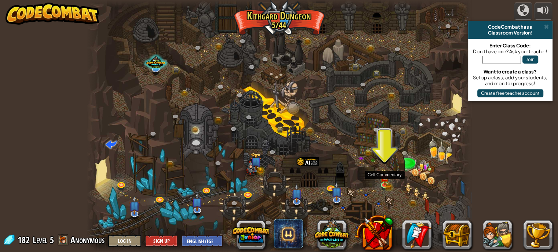
click at [388, 179] on img at bounding box center [384, 177] width 9 height 15
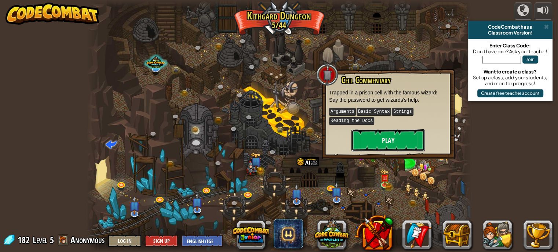
click at [378, 144] on button "Play" at bounding box center [388, 140] width 73 height 22
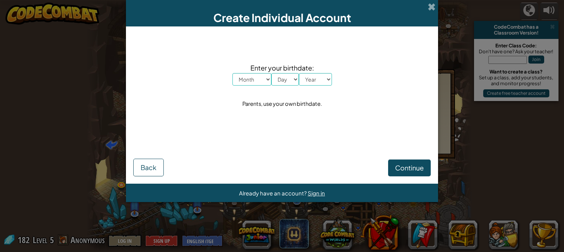
click at [431, 3] on span at bounding box center [431, 7] width 8 height 8
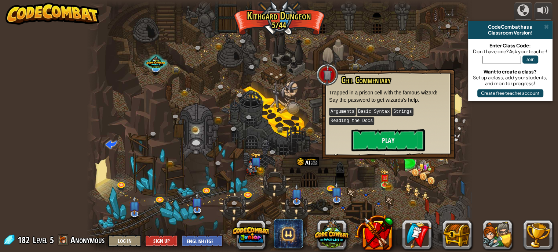
click at [408, 49] on div at bounding box center [279, 126] width 385 height 252
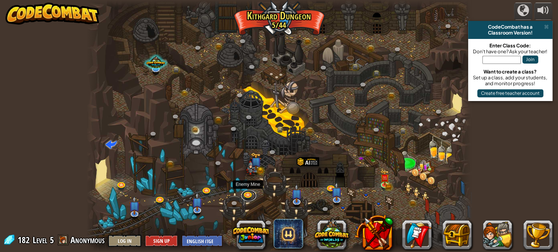
click at [254, 193] on link at bounding box center [248, 195] width 15 height 11
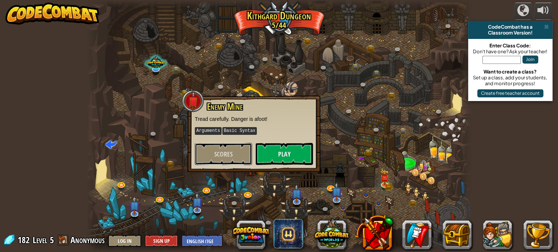
click at [232, 156] on span "Scores" at bounding box center [223, 153] width 18 height 9
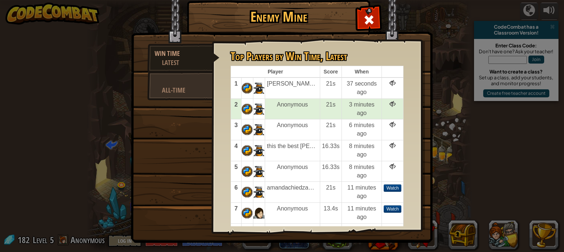
click at [380, 24] on div at bounding box center [368, 18] width 23 height 23
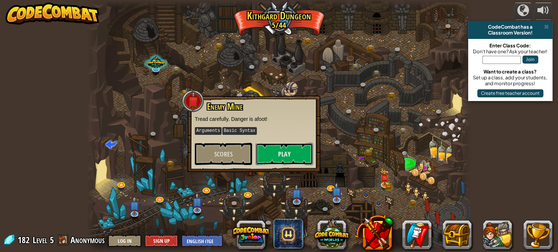
drag, startPoint x: 261, startPoint y: 153, endPoint x: 287, endPoint y: 156, distance: 26.6
click at [287, 156] on button "Play" at bounding box center [284, 154] width 57 height 22
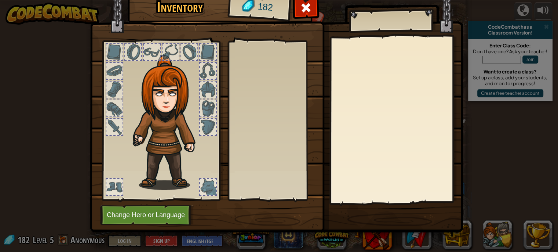
click at [287, 1] on body "powered by CodeCombat has a Classroom Version! Enter Class Code: Don't have one…" at bounding box center [279, 0] width 558 height 1
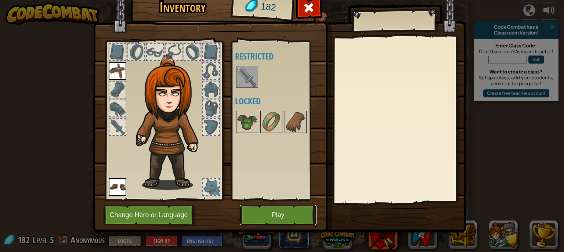
click at [294, 209] on button "Play" at bounding box center [278, 215] width 77 height 20
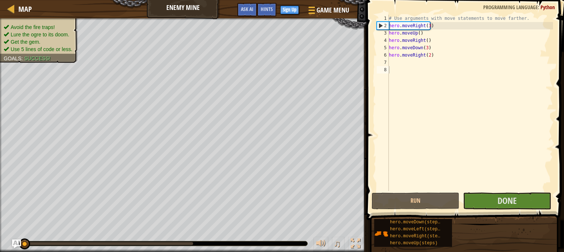
drag, startPoint x: 499, startPoint y: 245, endPoint x: 479, endPoint y: 194, distance: 54.7
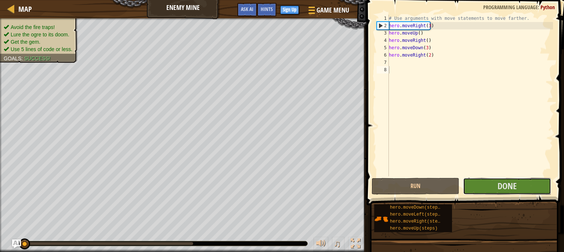
click at [479, 194] on button "Done" at bounding box center [507, 186] width 88 height 17
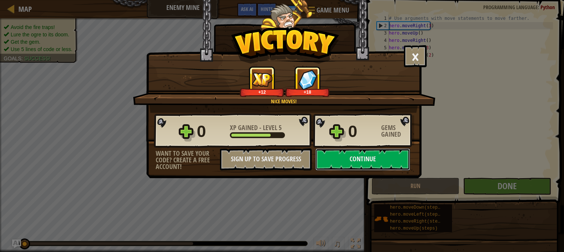
click at [390, 155] on button "Continue" at bounding box center [362, 159] width 95 height 22
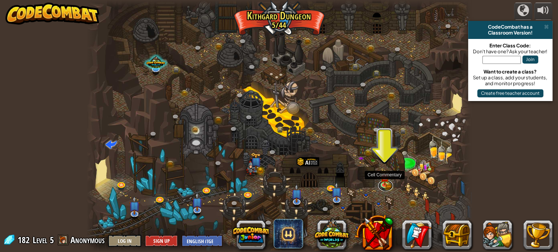
click at [389, 184] on link at bounding box center [385, 185] width 15 height 11
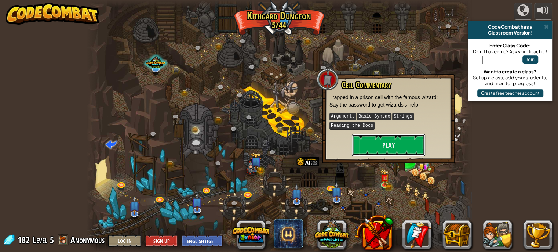
click at [388, 147] on button "Play" at bounding box center [388, 145] width 73 height 22
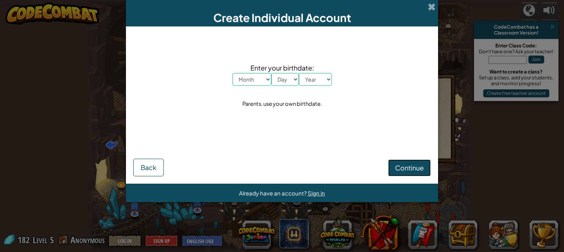
click at [417, 171] on span "Continue" at bounding box center [409, 167] width 29 height 8
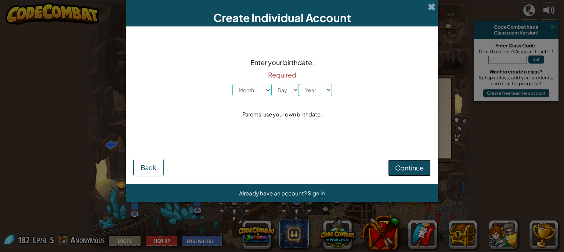
click at [417, 171] on span "Continue" at bounding box center [409, 167] width 29 height 8
click at [139, 171] on button "Back" at bounding box center [148, 168] width 30 height 18
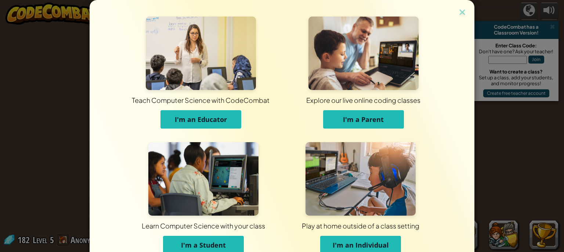
click at [221, 245] on span "I'm a Student" at bounding box center [203, 244] width 45 height 9
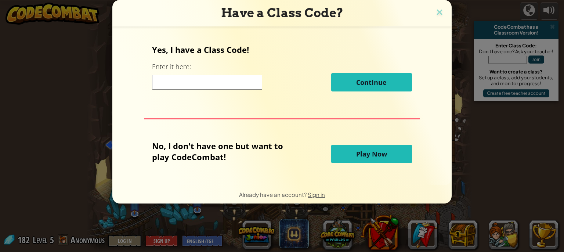
click at [244, 75] on input at bounding box center [207, 82] width 110 height 15
click at [365, 149] on span "Play Now" at bounding box center [371, 153] width 31 height 9
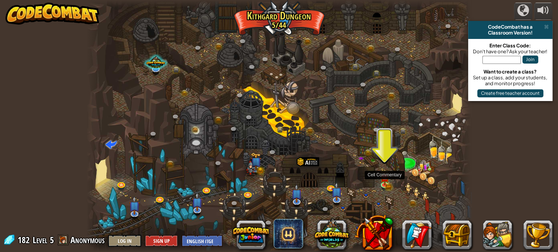
click at [383, 182] on img at bounding box center [384, 177] width 9 height 15
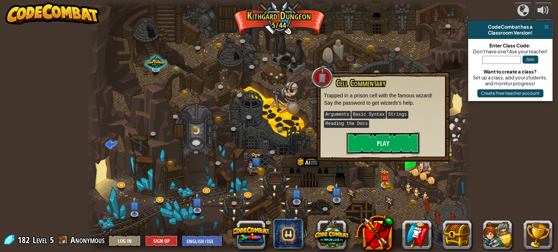
click at [373, 141] on button "Play" at bounding box center [382, 143] width 73 height 22
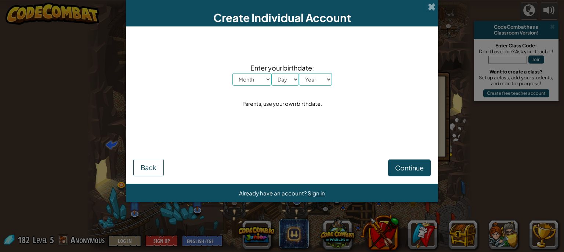
click at [431, 3] on span at bounding box center [431, 7] width 8 height 8
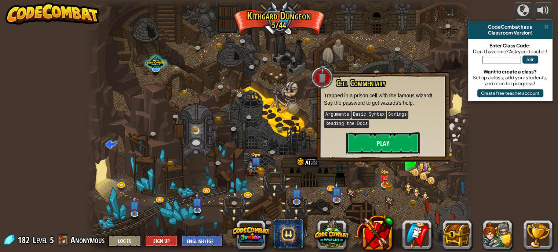
click at [414, 148] on button "Play" at bounding box center [382, 143] width 73 height 22
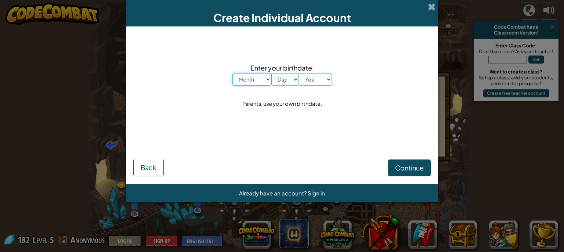
drag, startPoint x: 246, startPoint y: 84, endPoint x: 246, endPoint y: 76, distance: 7.7
click at [246, 76] on select "Month January February March April May June July August September October Novem…" at bounding box center [251, 79] width 39 height 12
select select "4"
click at [232, 73] on select "Month January February March April May June July August September October Novem…" at bounding box center [251, 79] width 39 height 12
click at [281, 80] on select "Day 1 2 3 4 5 6 7 8 9 10 11 12 13 14 15 16 17 18 19 20 21 22 23 24 25 26 27 28 …" at bounding box center [285, 79] width 28 height 12
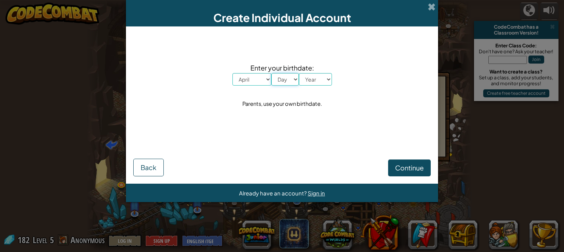
select select "9"
click at [271, 73] on select "Day 1 2 3 4 5 6 7 8 9 10 11 12 13 14 15 16 17 18 19 20 21 22 23 24 25 26 27 28 …" at bounding box center [285, 79] width 28 height 12
click at [323, 77] on select "Year 2025 2024 2023 2022 2021 2020 2019 2018 2017 2016 2015 2014 2013 2012 2011…" at bounding box center [315, 79] width 33 height 12
select select "2012"
click at [299, 73] on select "Year 2025 2024 2023 2022 2021 2020 2019 2018 2017 2016 2015 2014 2013 2012 2011…" at bounding box center [315, 79] width 33 height 12
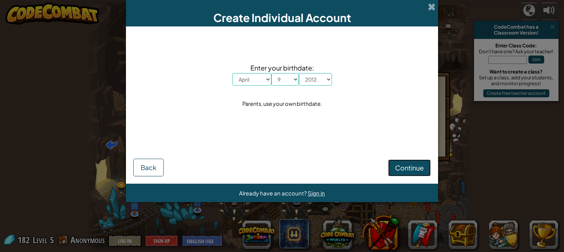
click at [415, 173] on button "Continue" at bounding box center [409, 167] width 43 height 17
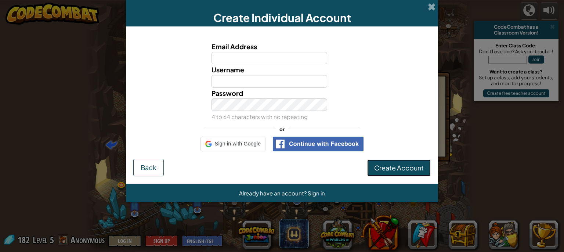
click at [415, 173] on button "Create Account" at bounding box center [398, 167] width 63 height 17
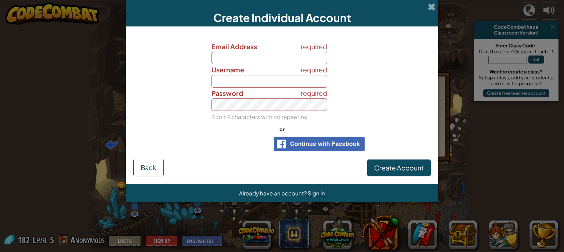
click at [434, 8] on span at bounding box center [431, 7] width 8 height 8
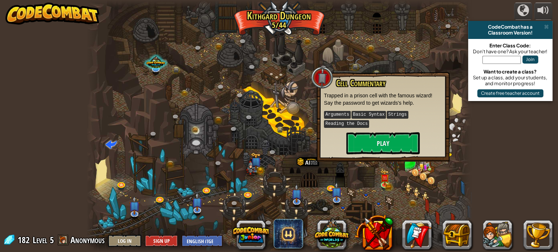
click at [321, 125] on div "Cell Commentary Trapped in a prison cell with the famous wizard! Say the passwo…" at bounding box center [383, 117] width 133 height 90
click at [300, 194] on img at bounding box center [296, 193] width 11 height 18
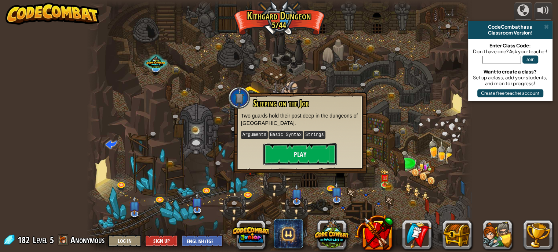
click at [309, 155] on button "Play" at bounding box center [299, 154] width 73 height 22
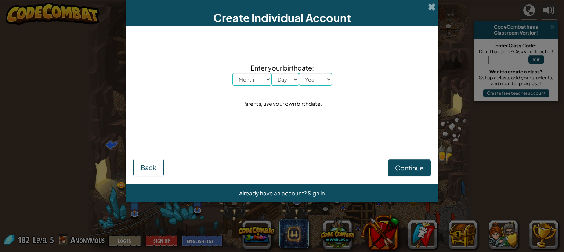
click at [427, 3] on span at bounding box center [431, 7] width 8 height 8
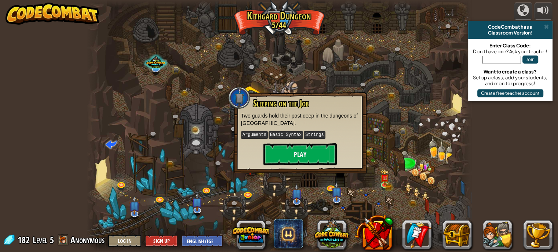
click at [181, 190] on div at bounding box center [279, 126] width 385 height 252
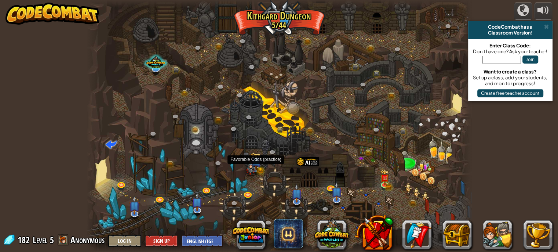
click at [260, 160] on img at bounding box center [256, 162] width 11 height 18
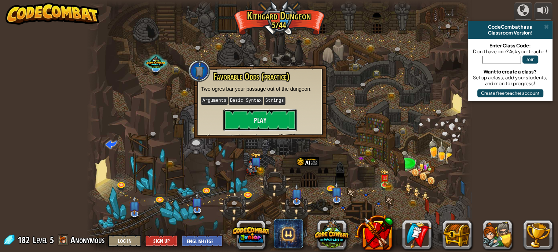
click at [257, 121] on button "Play" at bounding box center [259, 120] width 73 height 22
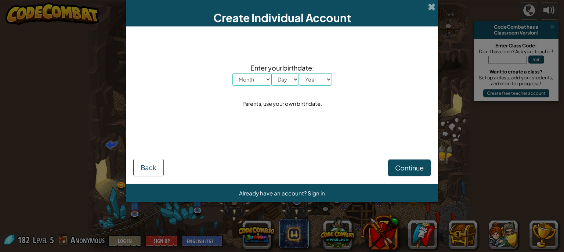
click at [434, 12] on div "Create Individual Account" at bounding box center [282, 13] width 312 height 26
click at [430, 8] on span at bounding box center [431, 7] width 8 height 8
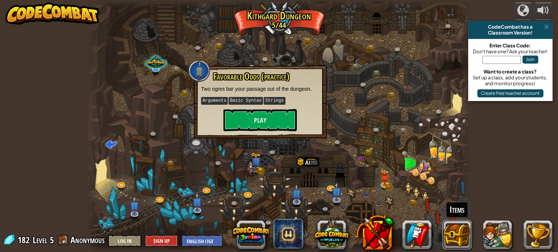
click at [458, 227] on button at bounding box center [457, 234] width 29 height 29
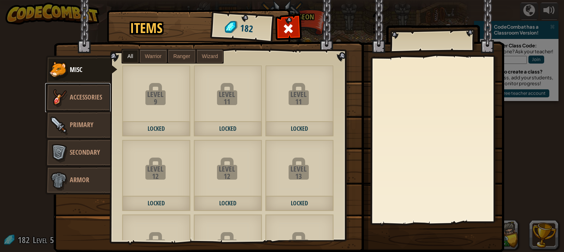
click at [75, 94] on span "Accessories" at bounding box center [86, 96] width 32 height 9
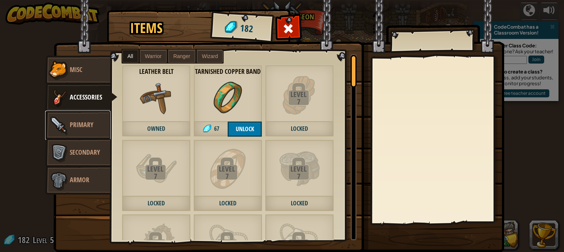
click at [74, 129] on link "Primary" at bounding box center [77, 124] width 65 height 29
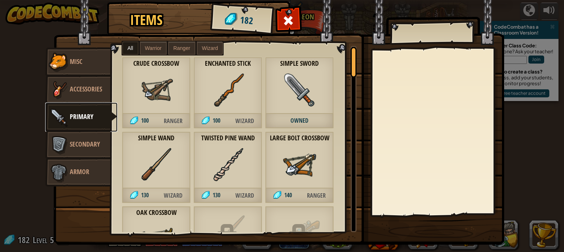
scroll to position [12, 0]
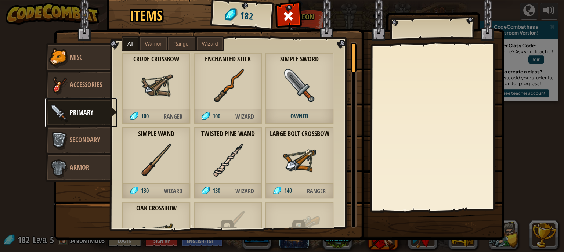
click at [350, 67] on div at bounding box center [353, 58] width 6 height 30
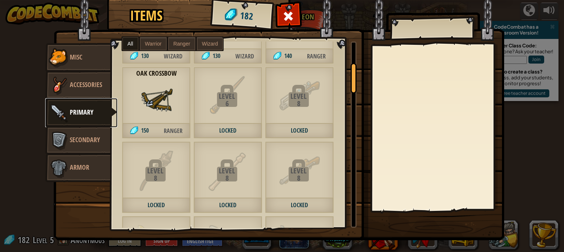
scroll to position [128, 0]
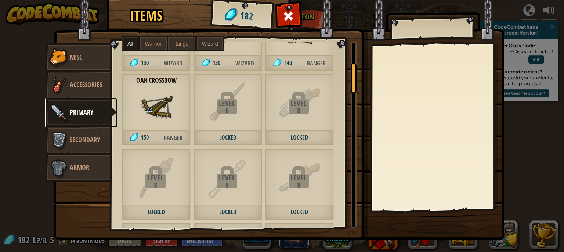
drag, startPoint x: 349, startPoint y: 67, endPoint x: 352, endPoint y: 86, distance: 18.9
click at [352, 86] on div at bounding box center [353, 78] width 6 height 30
drag, startPoint x: 345, startPoint y: 82, endPoint x: 350, endPoint y: 99, distance: 17.3
click at [350, 99] on div "Crude Crossbow 100 Ranger Enchanted Stick 100 Wizard Simple Sword Owned Simple …" at bounding box center [233, 134] width 245 height 186
click at [74, 93] on link "Accessories" at bounding box center [77, 84] width 65 height 29
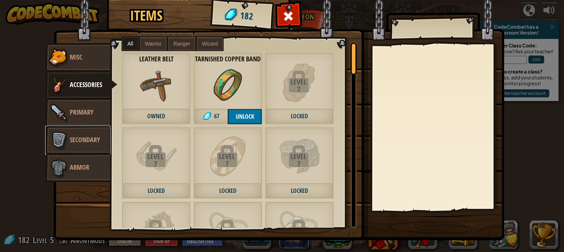
click at [80, 140] on span "Secondary" at bounding box center [85, 139] width 30 height 9
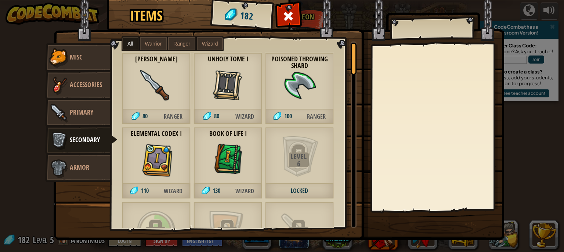
click at [161, 102] on div "Crude Dagger 80 Ranger" at bounding box center [156, 88] width 69 height 72
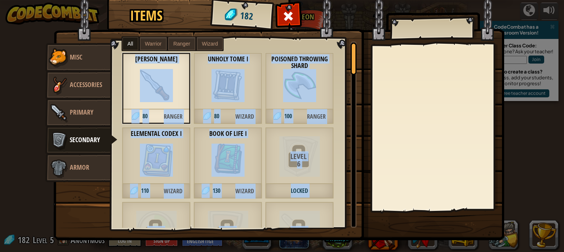
drag, startPoint x: 129, startPoint y: 96, endPoint x: 258, endPoint y: 145, distance: 137.5
click at [258, 145] on div "Crude Dagger 80 Ranger Unholy Tome I 80 Wizard Poisoned Throwing Shard 100 Rang…" at bounding box center [236, 134] width 251 height 186
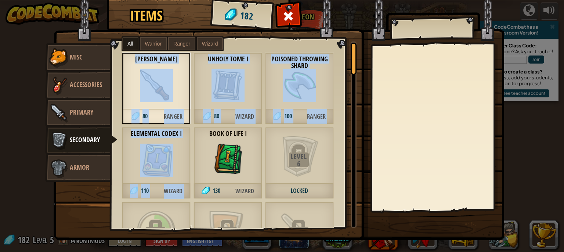
click at [240, 147] on img at bounding box center [227, 159] width 33 height 33
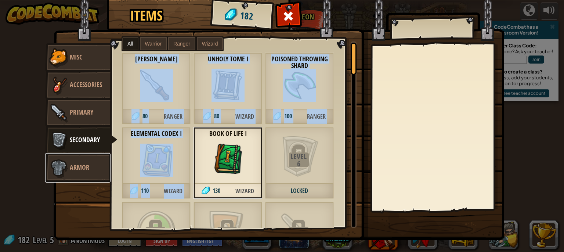
click at [86, 170] on span "Armor" at bounding box center [79, 167] width 19 height 9
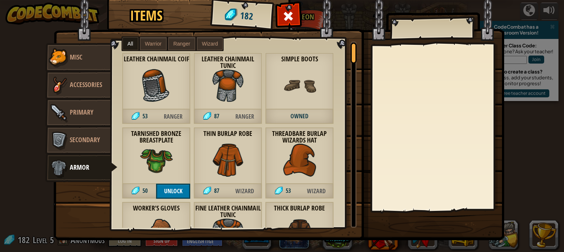
click at [240, 160] on img at bounding box center [227, 159] width 33 height 33
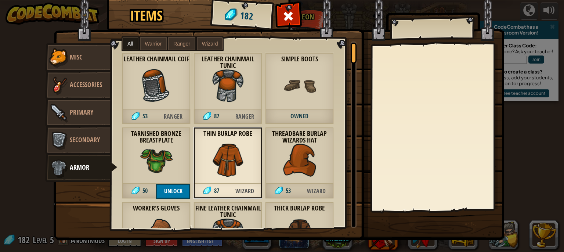
click at [164, 159] on img at bounding box center [156, 159] width 33 height 33
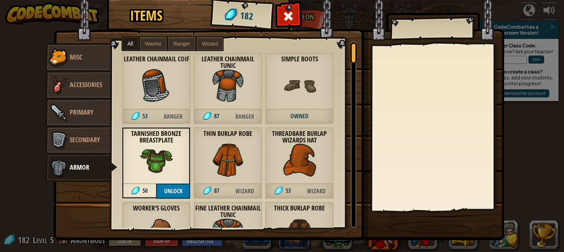
click at [164, 159] on img at bounding box center [156, 159] width 33 height 33
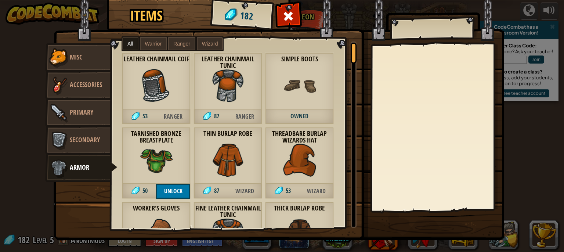
drag, startPoint x: 164, startPoint y: 159, endPoint x: 301, endPoint y: 148, distance: 137.3
click at [301, 148] on div "Leather Chainmail Coif 53 Ranger Leather Chainmail Tunic 87 Ranger Simple Boots…" at bounding box center [236, 134] width 251 height 186
drag, startPoint x: 301, startPoint y: 148, endPoint x: 163, endPoint y: 174, distance: 139.9
click at [163, 174] on div "Leather Chainmail Coif 53 Ranger Leather Chainmail Tunic 87 Ranger Simple Boots…" at bounding box center [236, 134] width 251 height 186
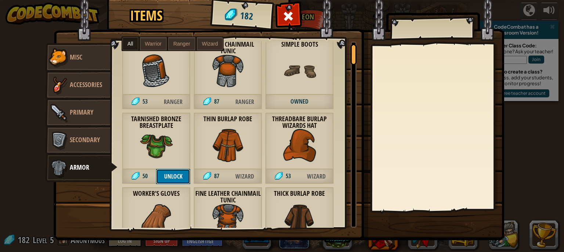
click at [163, 174] on button "Unlock" at bounding box center [173, 176] width 34 height 15
drag, startPoint x: 163, startPoint y: 174, endPoint x: 352, endPoint y: 54, distance: 224.0
click at [352, 54] on div "Leather Chainmail Coif 53 Ranger Leather Chainmail Tunic 87 Ranger Simple Boots…" at bounding box center [233, 134] width 245 height 186
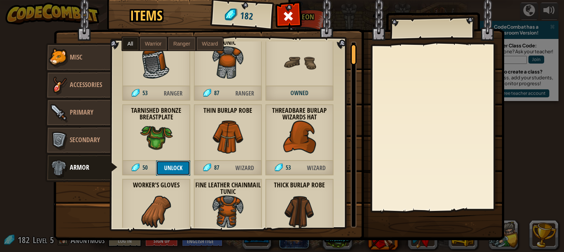
click at [351, 54] on div at bounding box center [353, 54] width 6 height 21
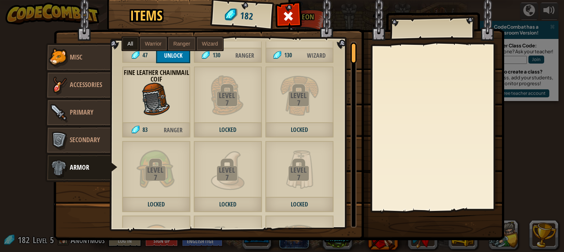
scroll to position [0, 0]
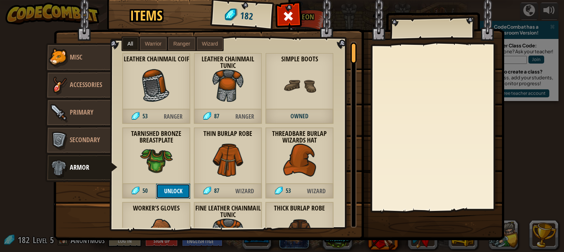
drag, startPoint x: 352, startPoint y: 62, endPoint x: 369, endPoint y: 62, distance: 16.9
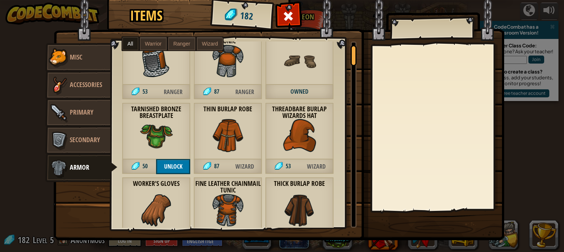
click at [217, 142] on img at bounding box center [227, 135] width 33 height 33
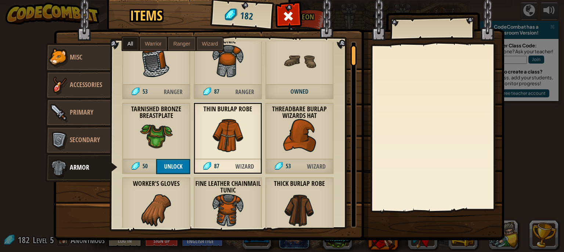
click at [227, 128] on img at bounding box center [227, 135] width 33 height 33
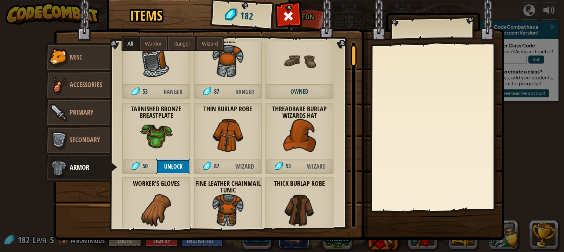
click at [173, 168] on button "Unlock" at bounding box center [173, 166] width 34 height 15
click at [173, 168] on button "Confirm" at bounding box center [173, 166] width 34 height 15
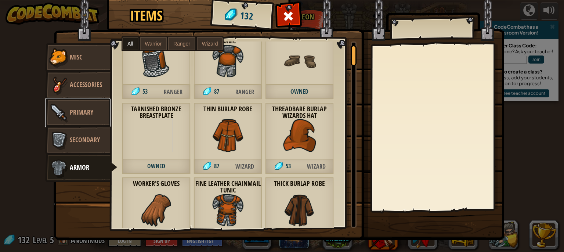
click at [91, 105] on link "Primary" at bounding box center [77, 112] width 65 height 29
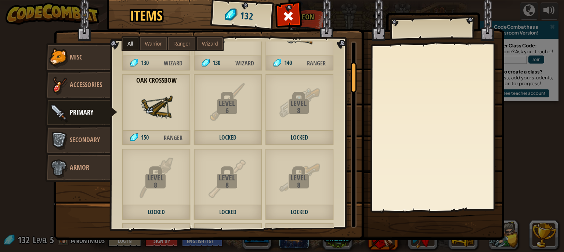
click at [163, 103] on img at bounding box center [156, 106] width 33 height 33
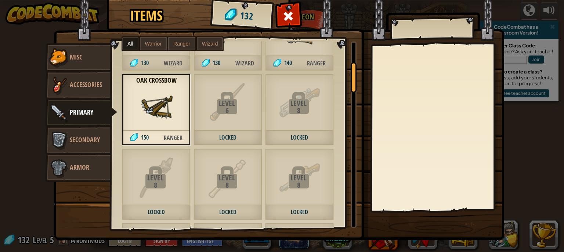
click at [162, 116] on img at bounding box center [156, 106] width 33 height 33
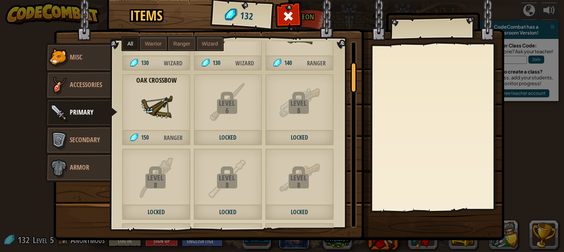
click at [162, 116] on img at bounding box center [156, 106] width 33 height 33
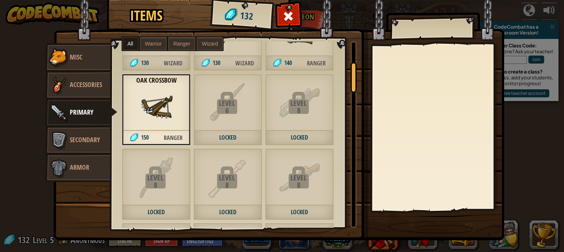
click at [238, 51] on div "Twisted Pine Wand 130 Wizard" at bounding box center [227, 35] width 69 height 72
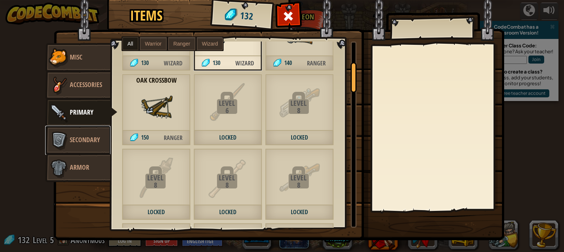
click at [80, 141] on span "Secondary" at bounding box center [85, 139] width 30 height 9
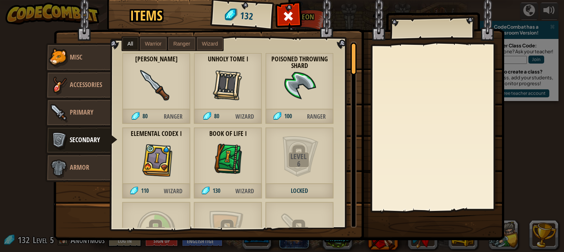
click at [238, 165] on img at bounding box center [227, 159] width 33 height 33
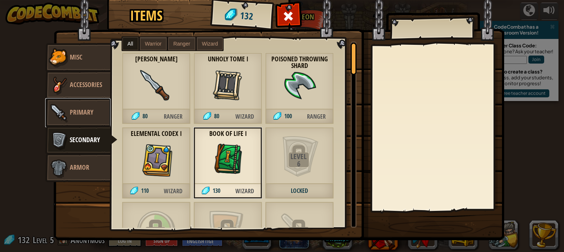
click at [74, 108] on span "Primary" at bounding box center [81, 112] width 23 height 9
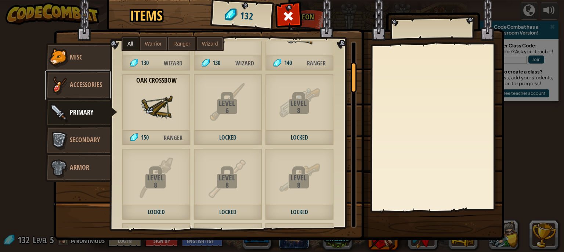
click at [79, 84] on span "Accessories" at bounding box center [86, 84] width 32 height 9
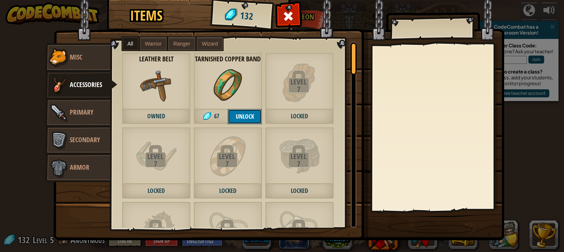
click at [242, 110] on button "Unlock" at bounding box center [244, 116] width 34 height 15
click at [247, 119] on button "Confirm" at bounding box center [244, 116] width 34 height 15
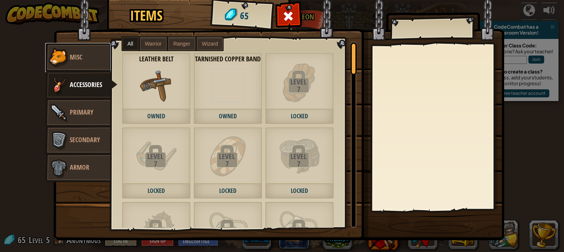
click at [84, 63] on link "Misc" at bounding box center [77, 57] width 65 height 29
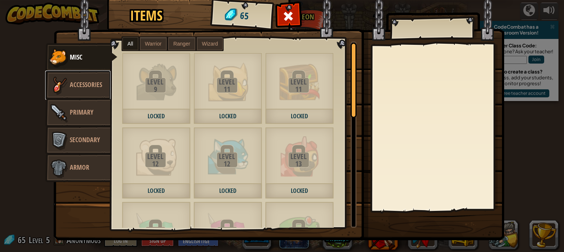
click at [91, 90] on link "Accessories" at bounding box center [77, 84] width 65 height 29
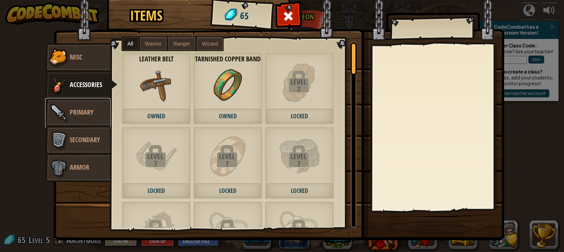
click at [75, 113] on span "Primary" at bounding box center [81, 112] width 23 height 9
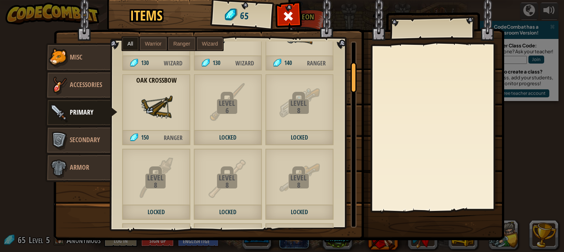
click at [125, 131] on span "150" at bounding box center [139, 137] width 35 height 15
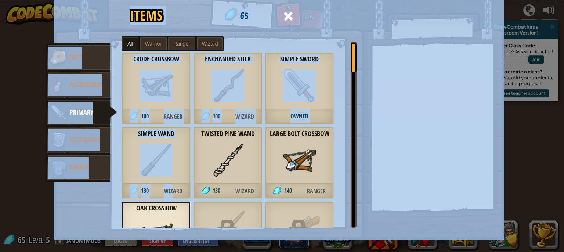
scroll to position [0, 0]
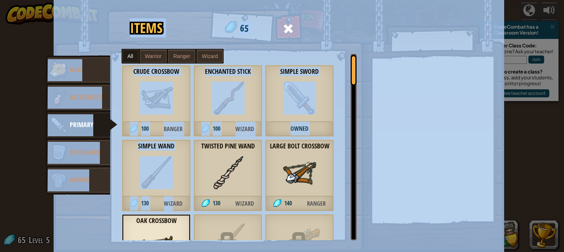
drag, startPoint x: 169, startPoint y: 57, endPoint x: 314, endPoint y: 21, distance: 149.8
click at [314, 12] on div "Items 65 Misc Accessories Primary Secondary Armor All Warrior Ranger Wizard Lev…" at bounding box center [281, 11] width 451 height 1
click at [283, 26] on span at bounding box center [289, 29] width 12 height 12
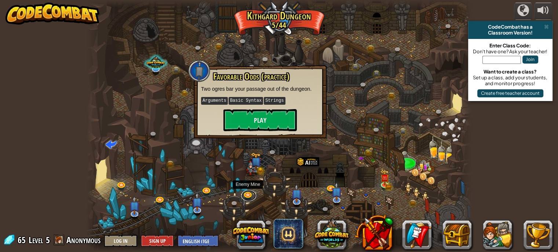
click at [251, 194] on link at bounding box center [248, 195] width 15 height 11
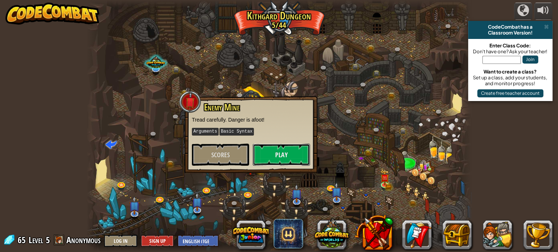
click at [274, 157] on button "Play" at bounding box center [281, 154] width 57 height 22
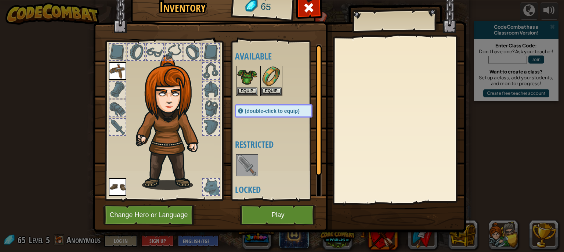
click at [247, 81] on img at bounding box center [247, 76] width 21 height 21
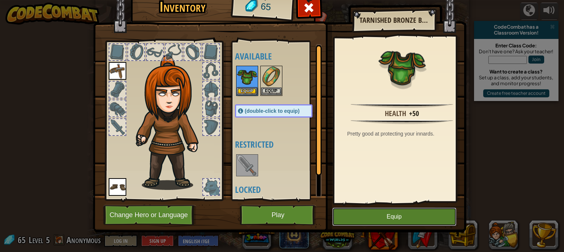
click at [418, 219] on button "Equip" at bounding box center [394, 216] width 124 height 18
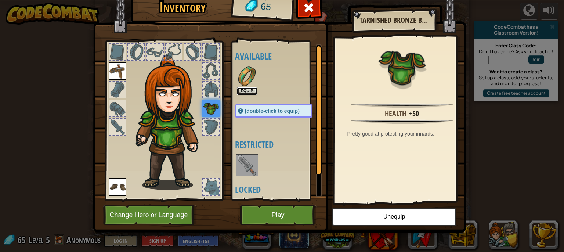
click at [245, 91] on button "Equip" at bounding box center [247, 91] width 21 height 8
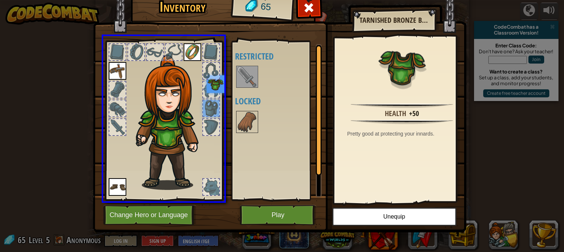
drag, startPoint x: 205, startPoint y: 107, endPoint x: 216, endPoint y: 87, distance: 22.8
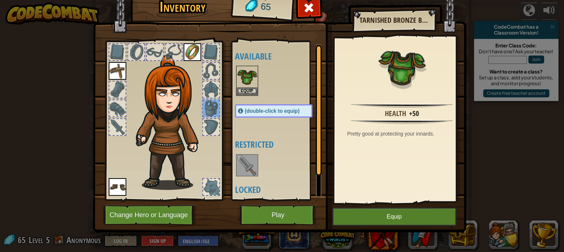
drag, startPoint x: 216, startPoint y: 87, endPoint x: 241, endPoint y: 92, distance: 25.0
click at [241, 92] on div "Inventory 65 Available Equip Equip Equip Equip (double-click to equip) Restrict…" at bounding box center [281, 112] width 373 height 242
click at [241, 92] on button "Equip" at bounding box center [247, 91] width 21 height 8
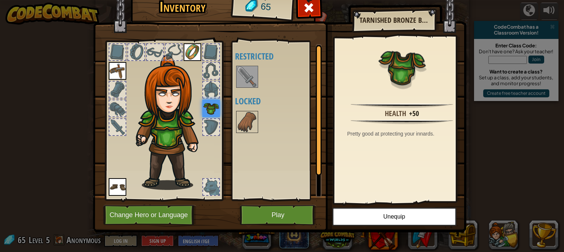
click at [211, 89] on div at bounding box center [211, 89] width 16 height 16
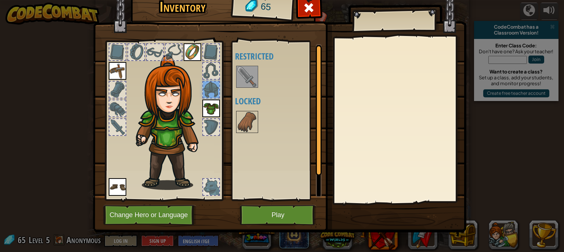
click at [208, 68] on div at bounding box center [211, 71] width 16 height 16
click at [237, 127] on img at bounding box center [247, 122] width 21 height 21
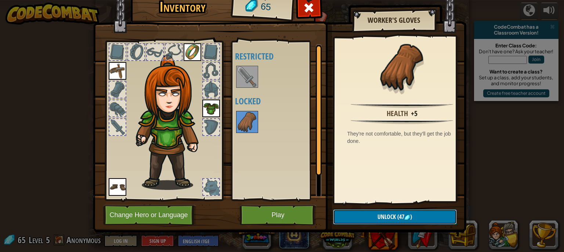
click at [366, 218] on button "Unlock (47 )" at bounding box center [395, 216] width 124 height 15
click at [366, 218] on button "Confirm" at bounding box center [395, 216] width 124 height 15
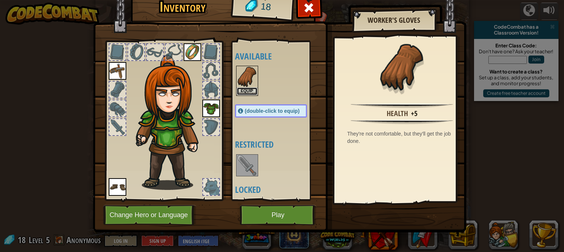
click at [242, 88] on button "Equip" at bounding box center [247, 91] width 21 height 8
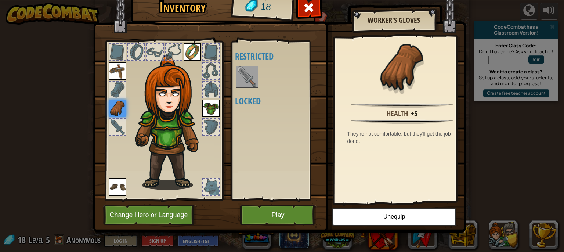
drag, startPoint x: 251, startPoint y: 103, endPoint x: 248, endPoint y: 83, distance: 21.1
click at [248, 83] on div "Available Equip Equip Equip Equip Equip (double-click to equip) Restricted Lock…" at bounding box center [278, 120] width 87 height 153
click at [248, 83] on img at bounding box center [247, 76] width 21 height 21
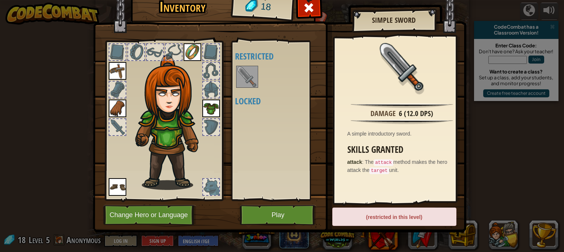
drag, startPoint x: 248, startPoint y: 83, endPoint x: 291, endPoint y: 234, distance: 156.9
click at [291, 234] on div "Inventory 18 Available Equip Equip Equip Equip Equip (double-click to equip) Re…" at bounding box center [281, 132] width 373 height 242
click at [283, 222] on button "Play" at bounding box center [278, 215] width 77 height 20
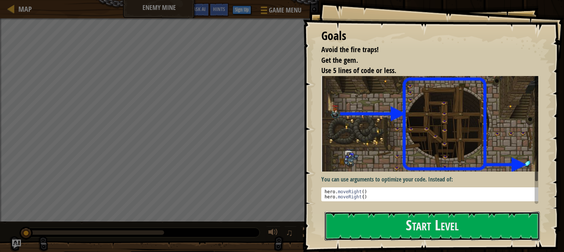
click at [438, 229] on button "Start Level" at bounding box center [431, 225] width 215 height 29
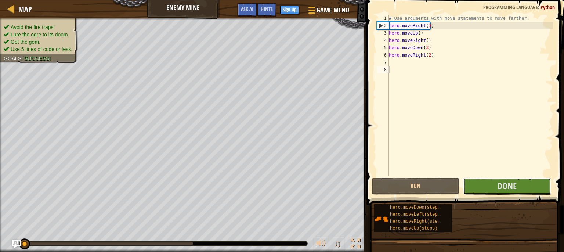
click at [510, 190] on span "Done" at bounding box center [506, 186] width 19 height 12
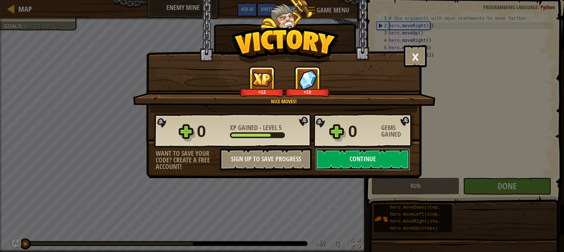
click at [387, 152] on button "Continue" at bounding box center [362, 159] width 95 height 22
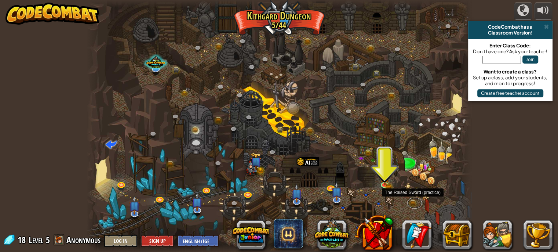
click at [416, 199] on link at bounding box center [414, 202] width 15 height 11
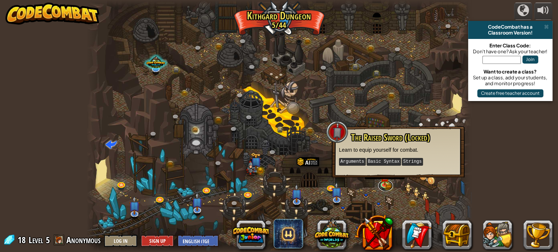
click at [387, 184] on link at bounding box center [385, 185] width 15 height 11
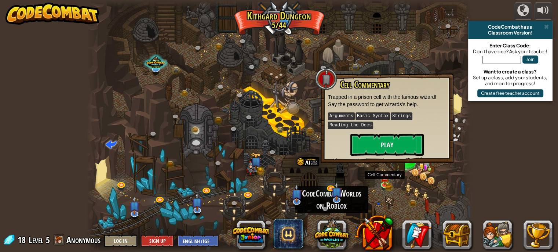
click at [337, 230] on button at bounding box center [331, 233] width 35 height 35
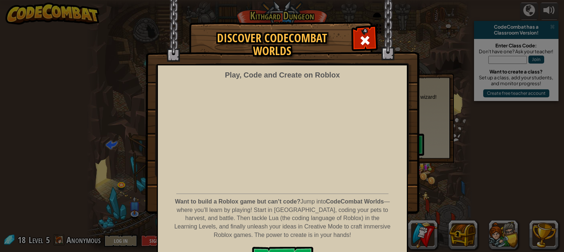
click at [364, 33] on div at bounding box center [364, 39] width 23 height 23
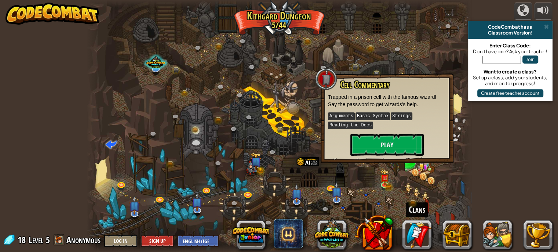
drag, startPoint x: 364, startPoint y: 33, endPoint x: 425, endPoint y: 232, distance: 208.1
click at [425, 232] on div "powered by CodeCombat has a Classroom Version! Enter Class Code: Don't have one…" at bounding box center [279, 126] width 558 height 252
click at [425, 232] on link at bounding box center [416, 234] width 29 height 29
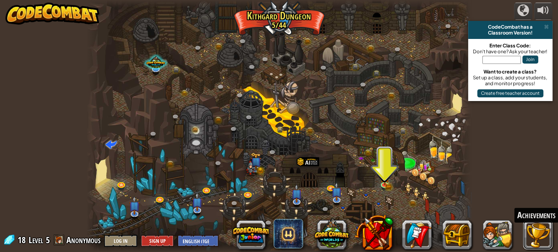
click at [533, 229] on button at bounding box center [537, 234] width 29 height 29
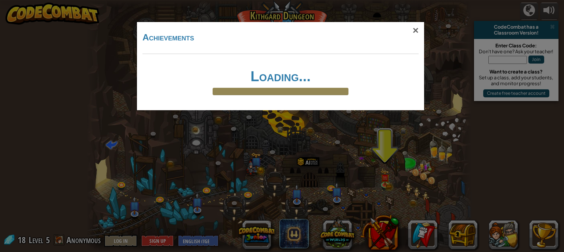
drag, startPoint x: 533, startPoint y: 229, endPoint x: 455, endPoint y: 116, distance: 137.0
click at [455, 116] on div "× Achievements Loading... Reticulating Splines... Loading..." at bounding box center [282, 126] width 564 height 252
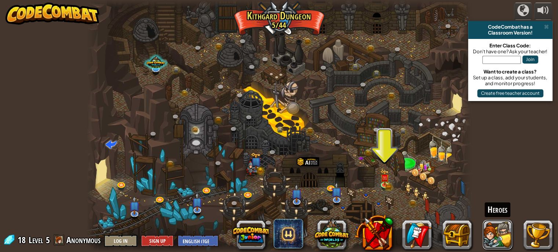
click at [503, 234] on button at bounding box center [497, 234] width 29 height 29
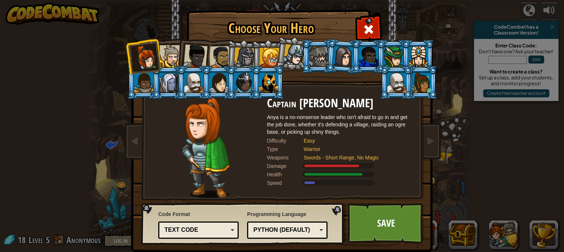
click at [175, 52] on li at bounding box center [193, 55] width 36 height 36
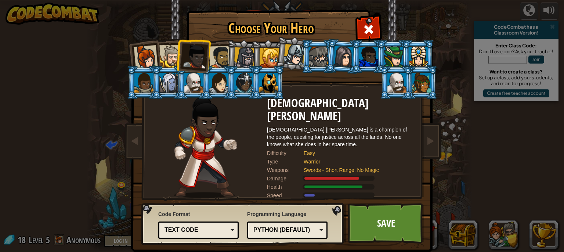
click at [220, 57] on div at bounding box center [220, 57] width 23 height 23
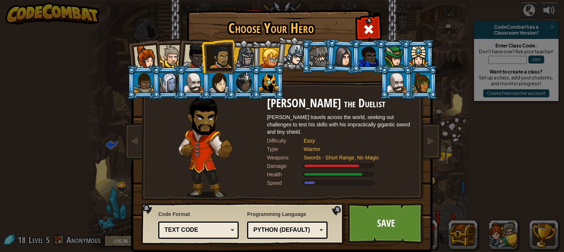
click at [261, 58] on div at bounding box center [269, 58] width 20 height 20
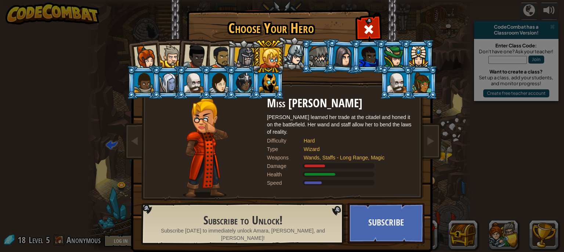
click at [237, 54] on div at bounding box center [244, 57] width 21 height 21
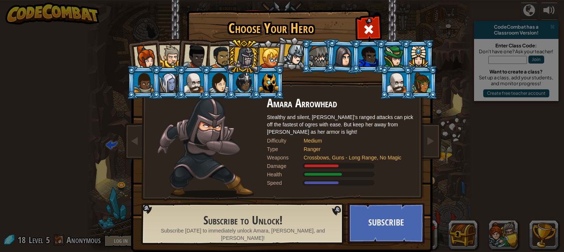
click at [223, 58] on div at bounding box center [220, 57] width 23 height 23
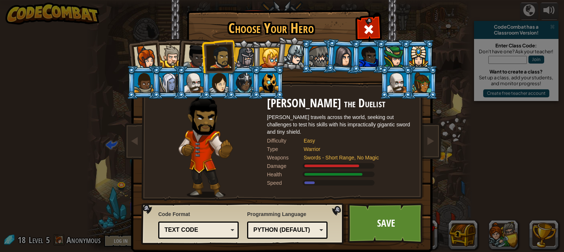
click at [242, 55] on div at bounding box center [244, 57] width 21 height 21
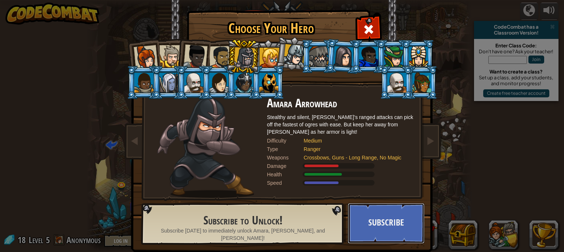
click at [400, 213] on button "Subscribe" at bounding box center [385, 223] width 77 height 40
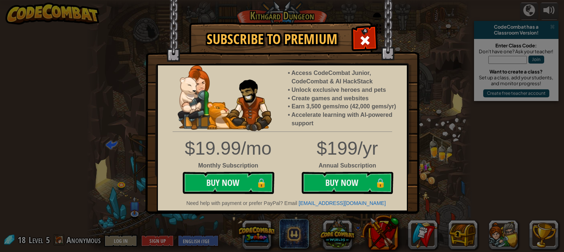
click at [352, 40] on img at bounding box center [282, 107] width 274 height 214
click at [360, 41] on span at bounding box center [365, 40] width 12 height 12
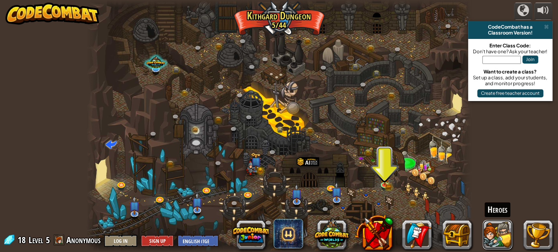
click at [501, 222] on button at bounding box center [497, 234] width 29 height 29
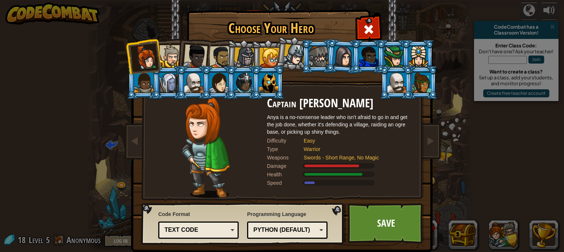
click at [297, 61] on div at bounding box center [294, 55] width 22 height 22
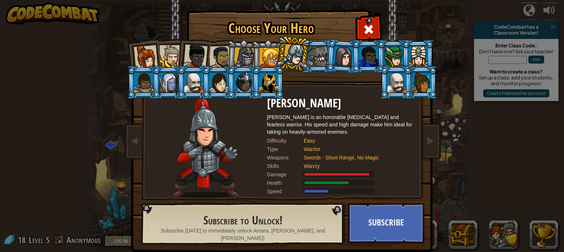
click at [267, 50] on div at bounding box center [269, 58] width 20 height 20
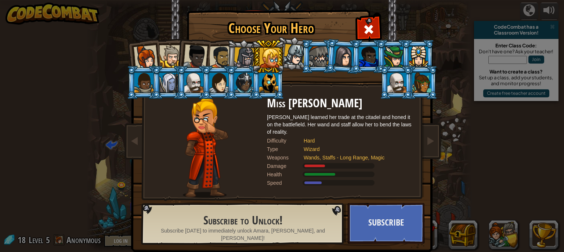
click at [239, 56] on div at bounding box center [244, 57] width 21 height 21
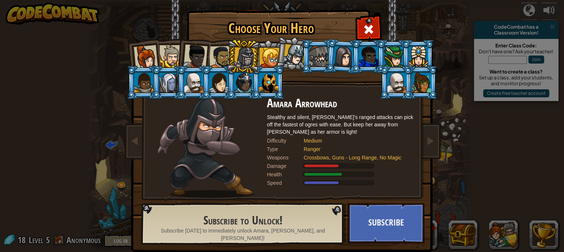
drag, startPoint x: 239, startPoint y: 56, endPoint x: 215, endPoint y: 62, distance: 25.3
click at [215, 40] on ol at bounding box center [282, 40] width 303 height 0
click at [215, 62] on div at bounding box center [220, 57] width 23 height 23
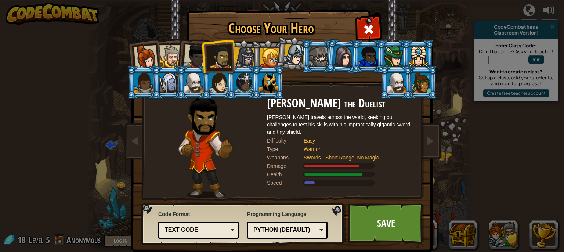
click at [255, 58] on li at bounding box center [267, 56] width 33 height 33
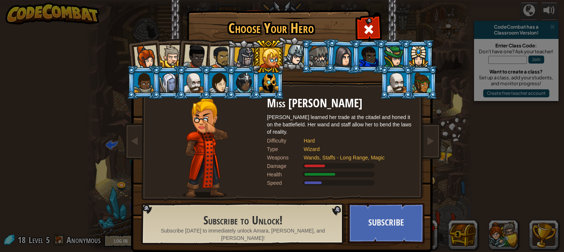
click at [317, 58] on div at bounding box center [318, 57] width 19 height 20
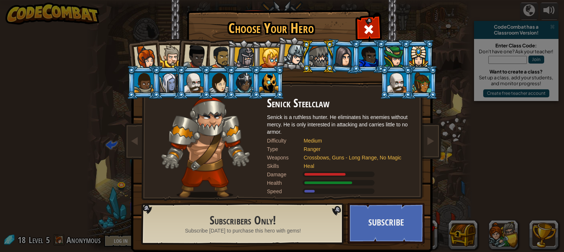
click at [222, 56] on div at bounding box center [220, 57] width 23 height 23
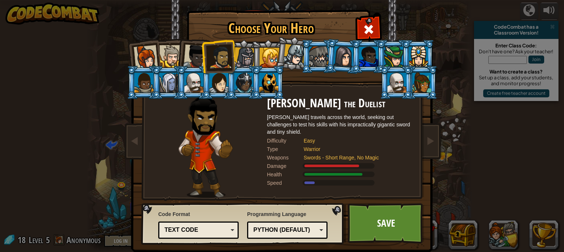
click at [235, 58] on div at bounding box center [244, 57] width 21 height 21
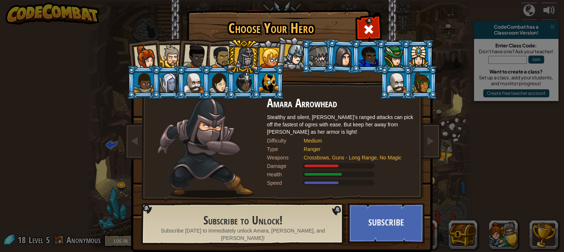
drag, startPoint x: 212, startPoint y: 58, endPoint x: 129, endPoint y: 53, distance: 83.8
click at [131, 40] on ol at bounding box center [282, 40] width 303 height 0
click at [129, 53] on li at bounding box center [143, 56] width 36 height 36
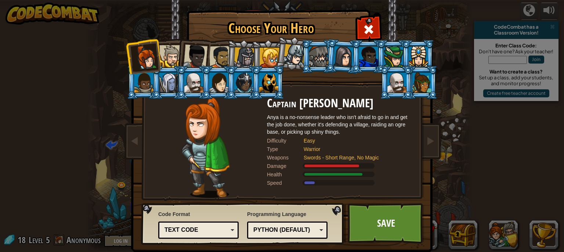
click at [386, 211] on link "Save" at bounding box center [385, 223] width 77 height 40
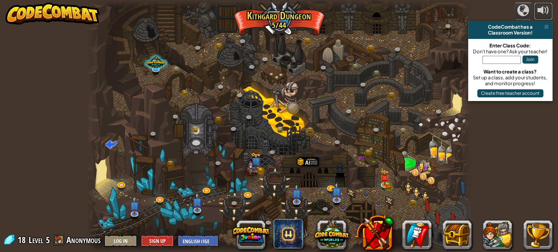
click at [552, 10] on button at bounding box center [543, 11] width 18 height 17
click at [252, 238] on button at bounding box center [250, 234] width 35 height 35
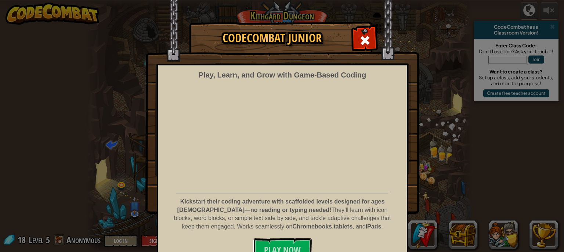
click at [277, 245] on span "Play Now" at bounding box center [282, 250] width 37 height 12
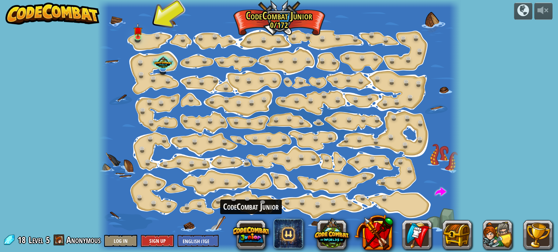
click at [252, 236] on button at bounding box center [250, 234] width 35 height 35
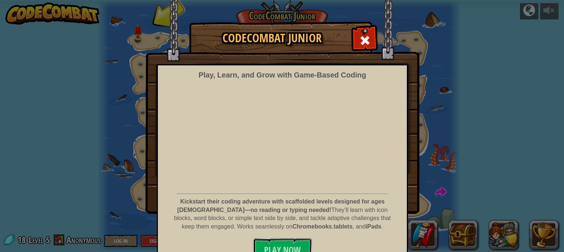
click at [289, 240] on button "Play Now" at bounding box center [282, 249] width 59 height 22
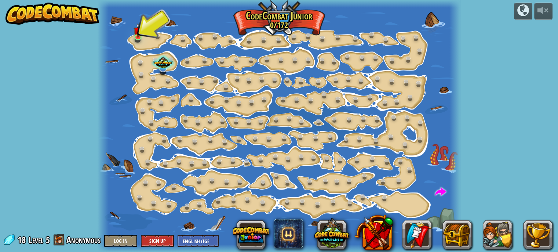
click at [142, 31] on div at bounding box center [279, 126] width 363 height 252
click at [134, 36] on img at bounding box center [138, 30] width 8 height 15
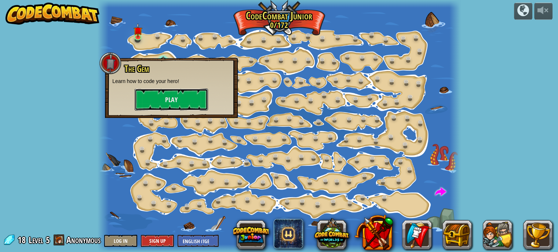
click at [174, 92] on button "Play" at bounding box center [171, 99] width 73 height 22
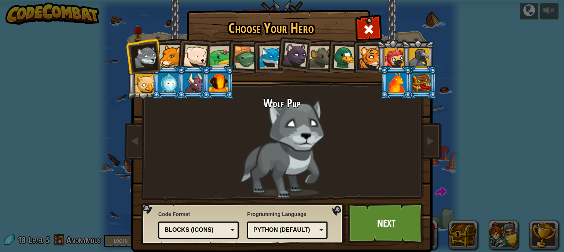
click at [185, 54] on div at bounding box center [195, 56] width 24 height 24
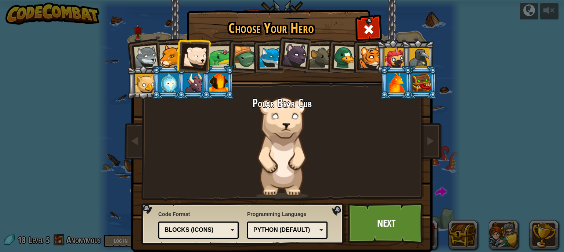
click at [167, 84] on div at bounding box center [168, 83] width 19 height 20
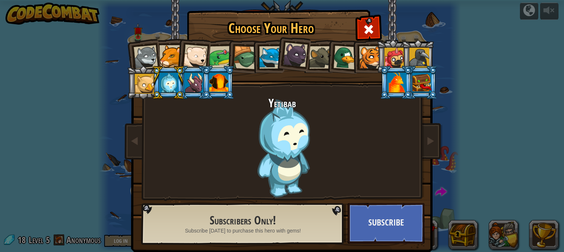
click at [368, 60] on div at bounding box center [370, 57] width 22 height 22
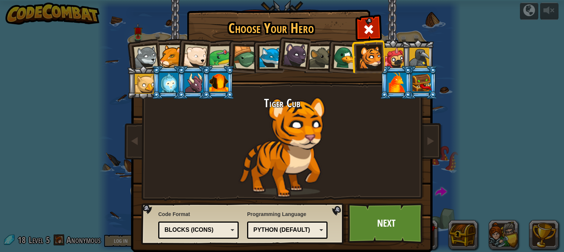
click at [175, 55] on li at bounding box center [193, 55] width 36 height 36
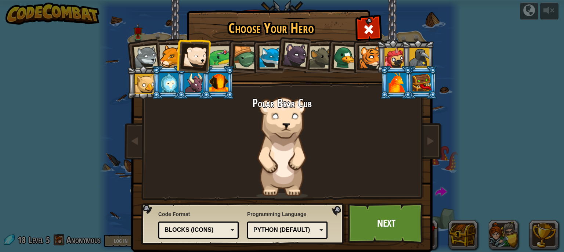
click at [263, 62] on div at bounding box center [270, 57] width 22 height 22
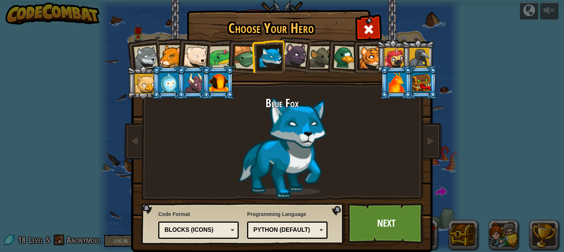
click at [298, 44] on div at bounding box center [295, 55] width 25 height 25
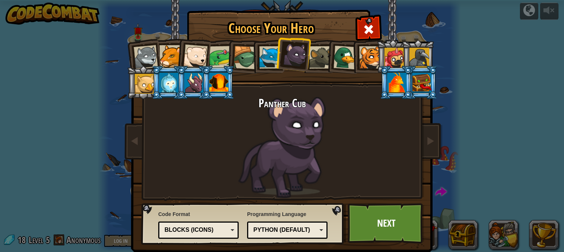
click at [359, 50] on div at bounding box center [370, 57] width 22 height 22
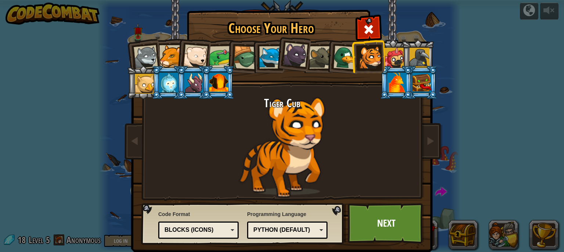
click at [195, 60] on div at bounding box center [195, 56] width 24 height 24
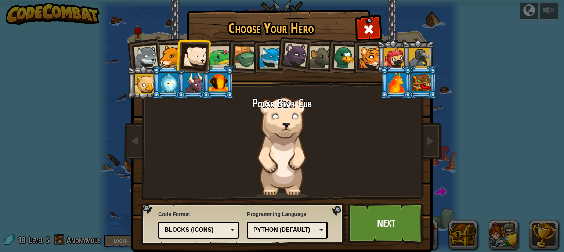
click at [220, 50] on div at bounding box center [220, 57] width 23 height 23
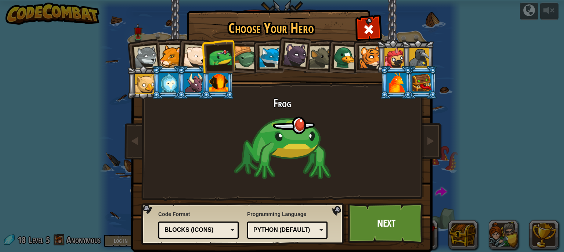
click at [145, 53] on div at bounding box center [146, 57] width 24 height 24
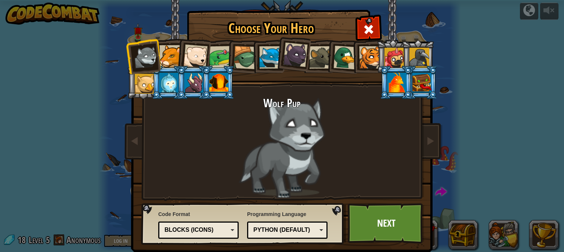
click at [188, 53] on div at bounding box center [195, 56] width 24 height 24
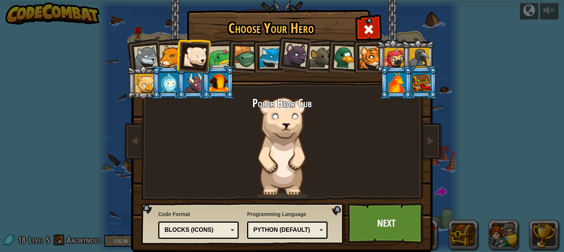
click at [392, 210] on link "Next" at bounding box center [385, 223] width 77 height 40
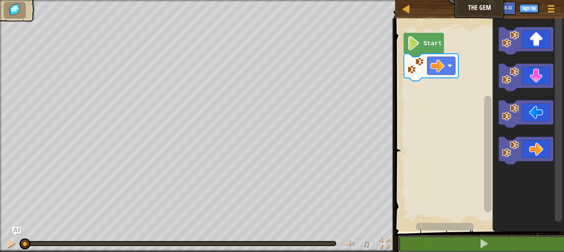
click at [478, 246] on button at bounding box center [483, 243] width 171 height 17
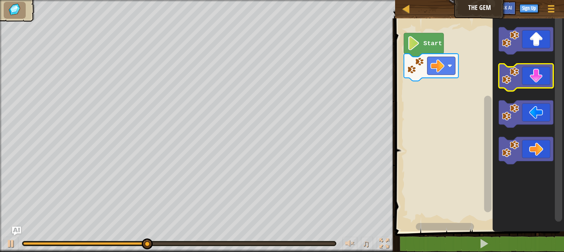
click at [527, 74] on icon "Blockly Workspace" at bounding box center [526, 77] width 54 height 27
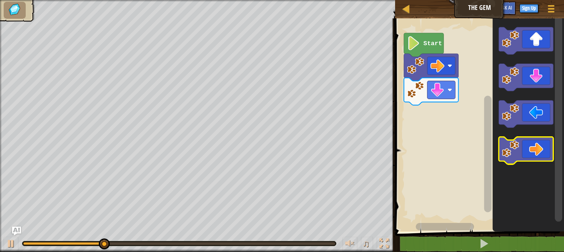
click at [533, 148] on icon "Blockly Workspace" at bounding box center [526, 150] width 54 height 27
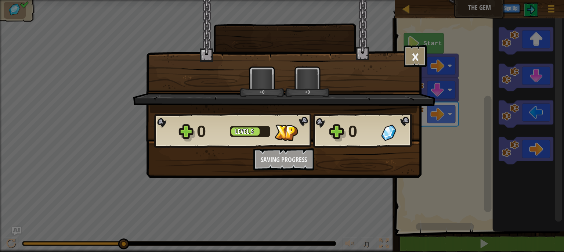
click at [528, 245] on div "× How fun was this level? +0 +0 Reticulating Splines... 0 Level 5 0 Want to sav…" at bounding box center [282, 126] width 564 height 252
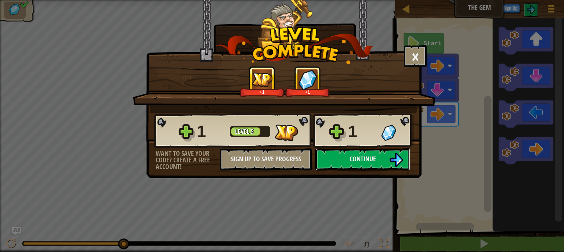
click at [387, 165] on button "Continue" at bounding box center [362, 159] width 95 height 22
